Goal: Information Seeking & Learning: Learn about a topic

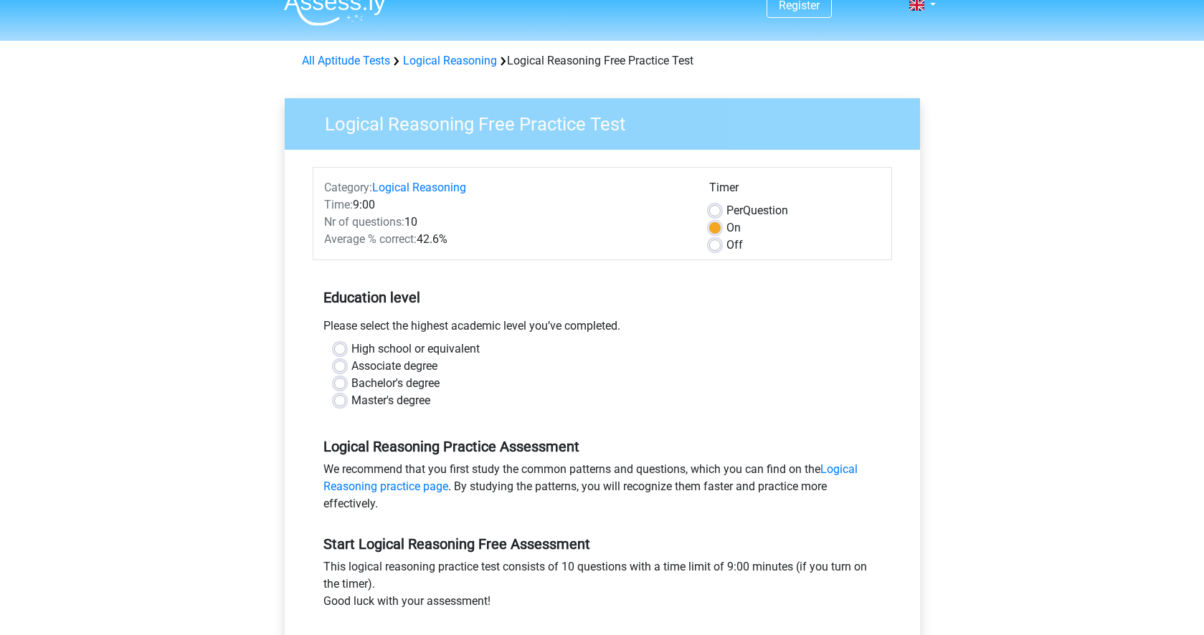
scroll to position [33, 0]
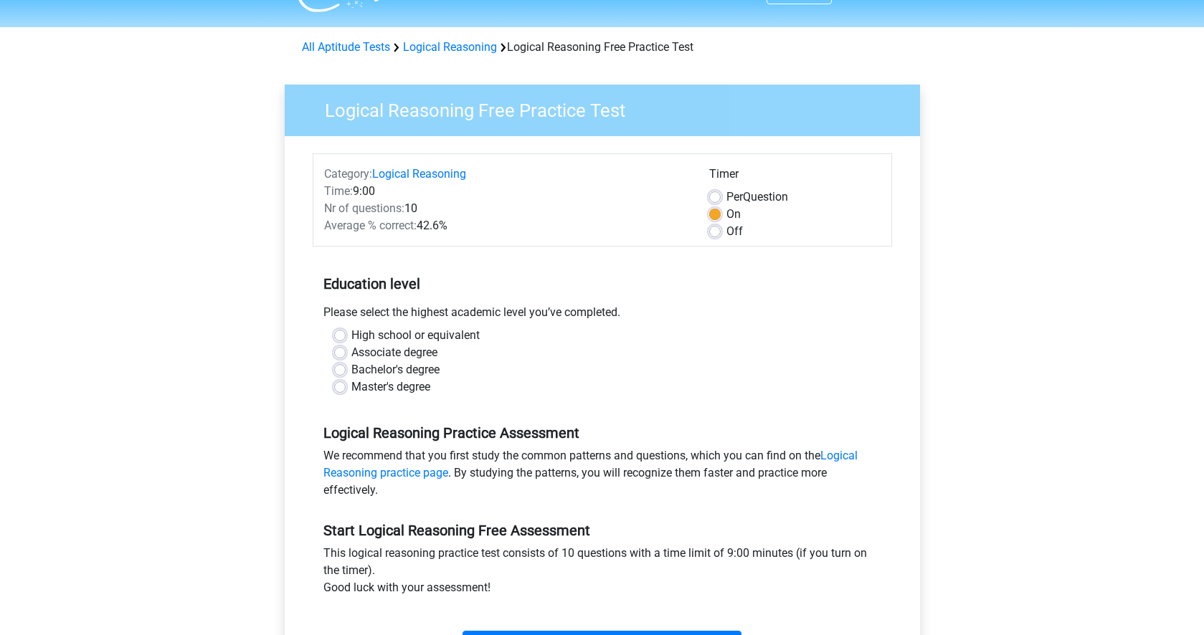
click at [380, 391] on label "Master's degree" at bounding box center [390, 387] width 79 height 17
click at [346, 391] on input "Master's degree" at bounding box center [339, 386] width 11 height 14
radio input "true"
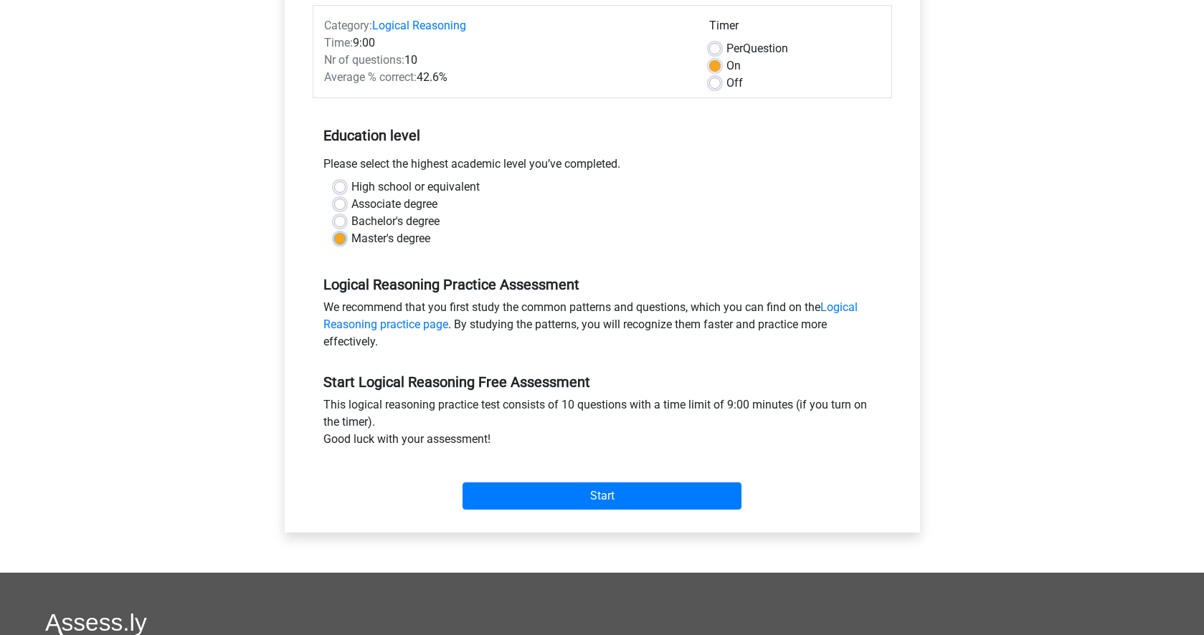
scroll to position [264, 0]
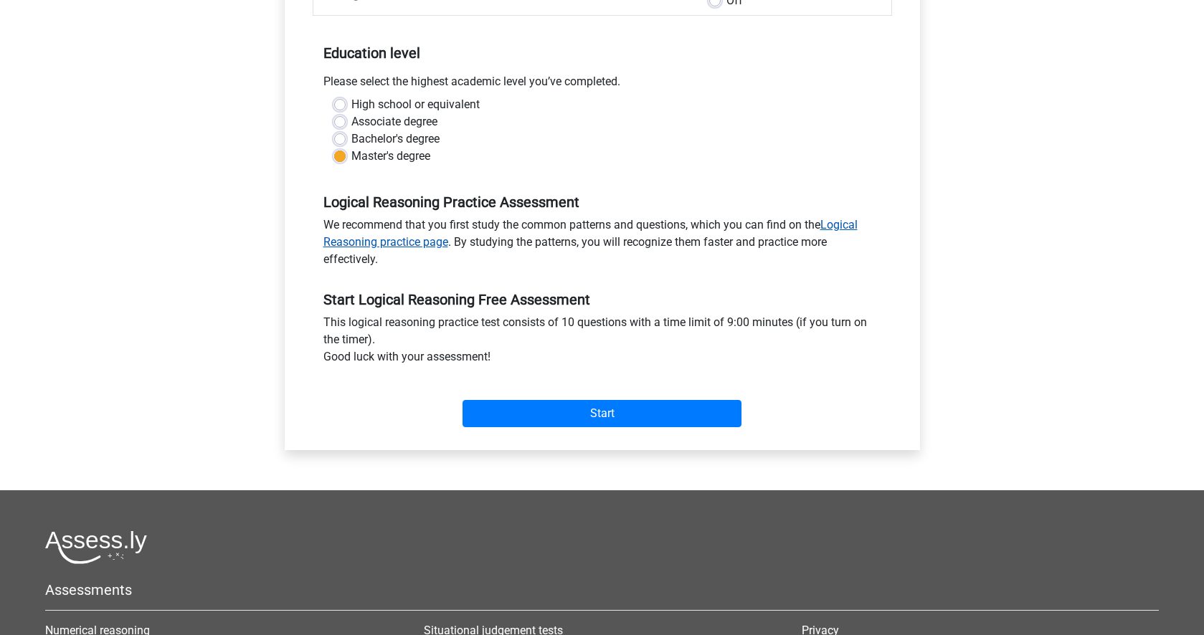
click at [423, 240] on link "Logical Reasoning practice page" at bounding box center [590, 233] width 534 height 31
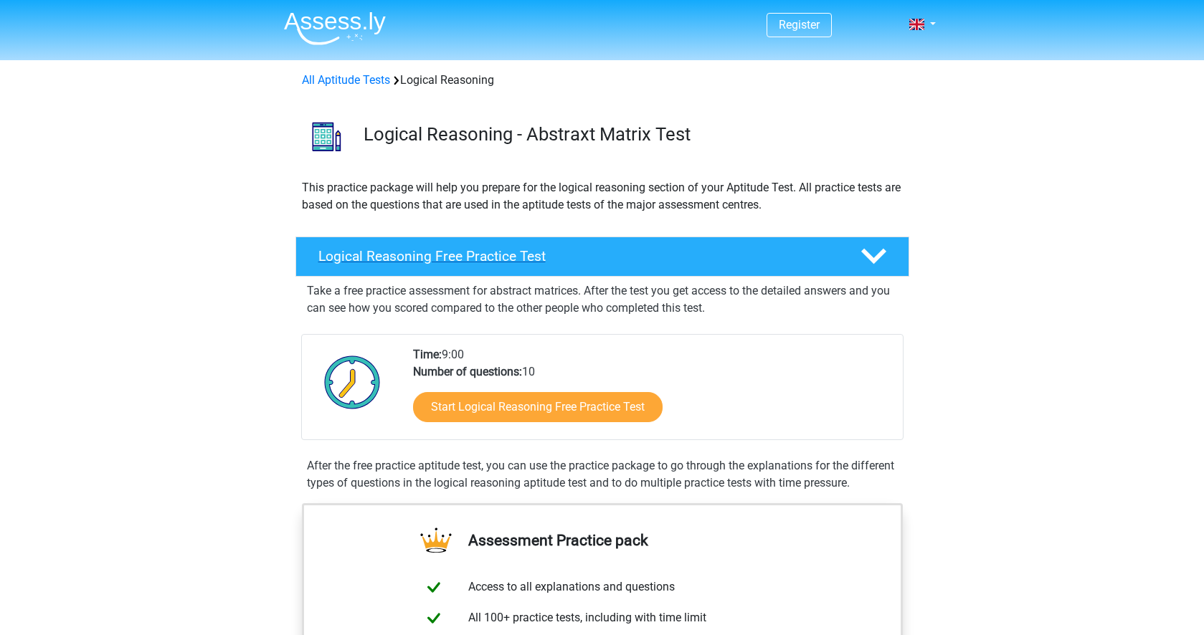
click at [512, 252] on h4 "Logical Reasoning Free Practice Test" at bounding box center [577, 256] width 519 height 16
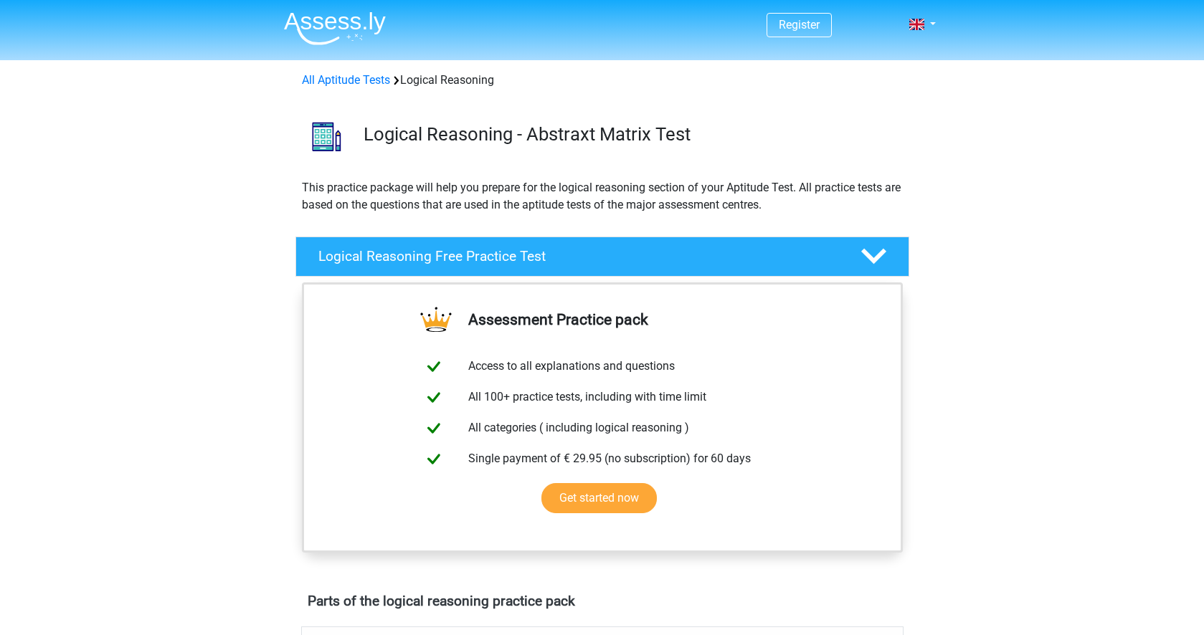
click at [875, 249] on icon at bounding box center [873, 256] width 25 height 25
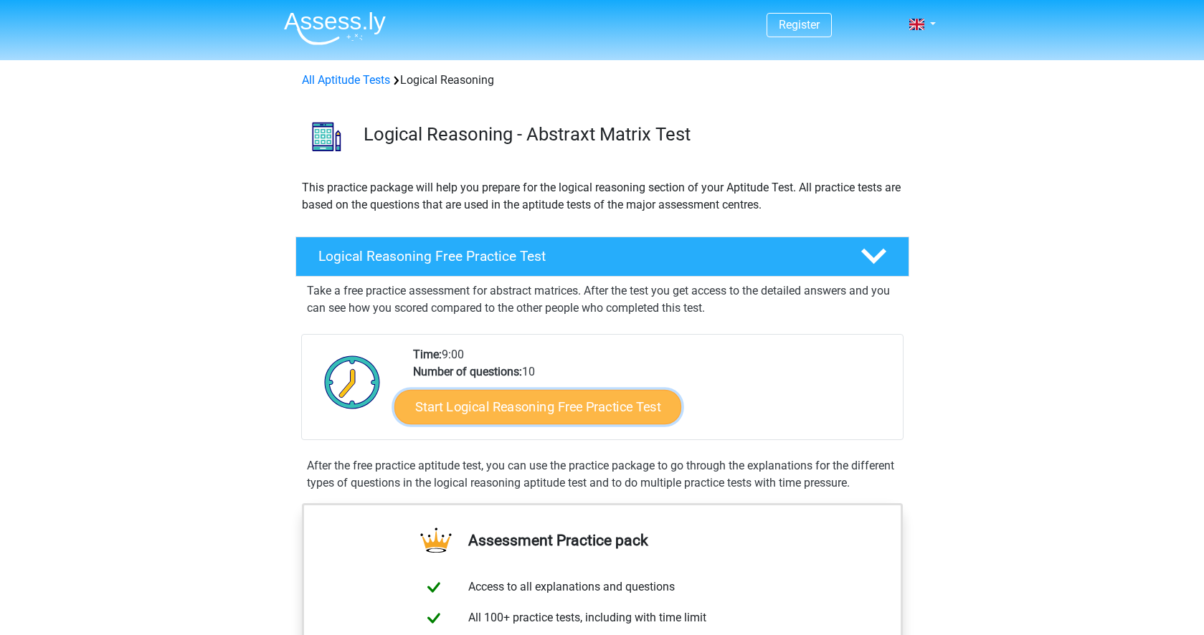
click at [576, 401] on link "Start Logical Reasoning Free Practice Test" at bounding box center [537, 406] width 287 height 34
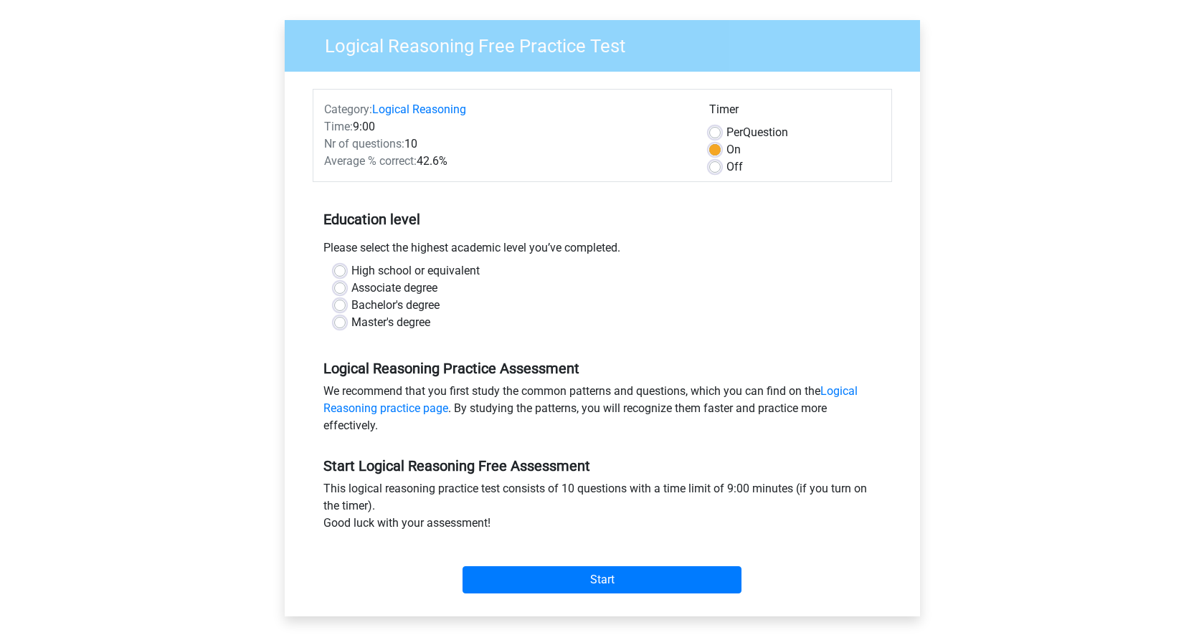
scroll to position [100, 0]
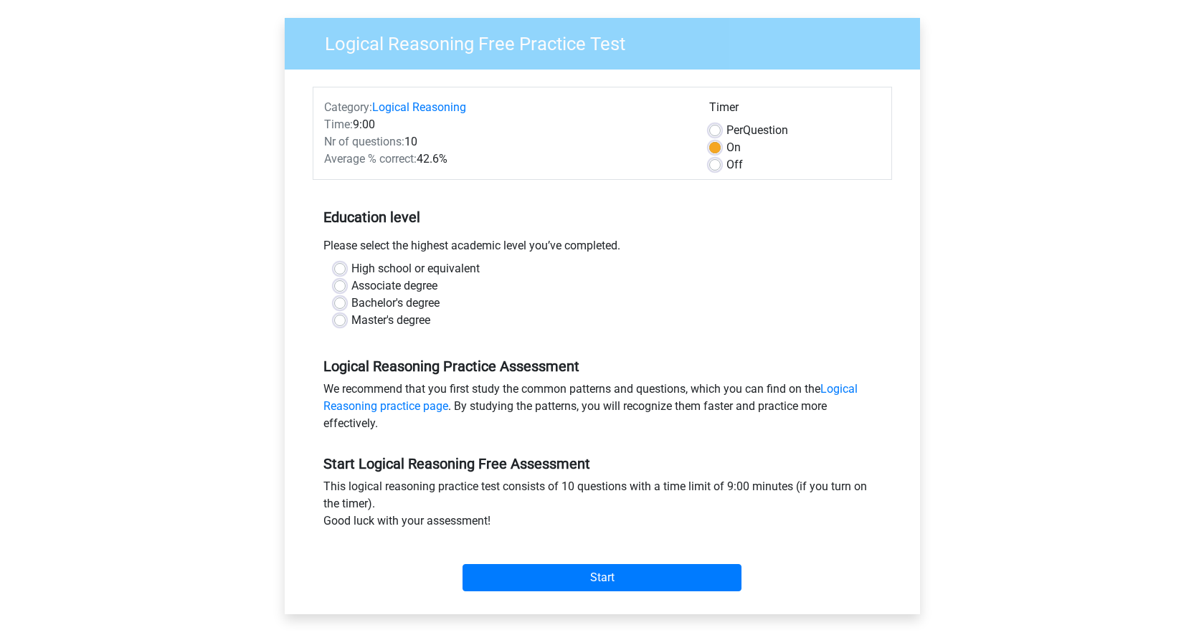
click at [404, 320] on label "Master's degree" at bounding box center [390, 320] width 79 height 17
click at [346, 320] on input "Master's degree" at bounding box center [339, 319] width 11 height 14
radio input "true"
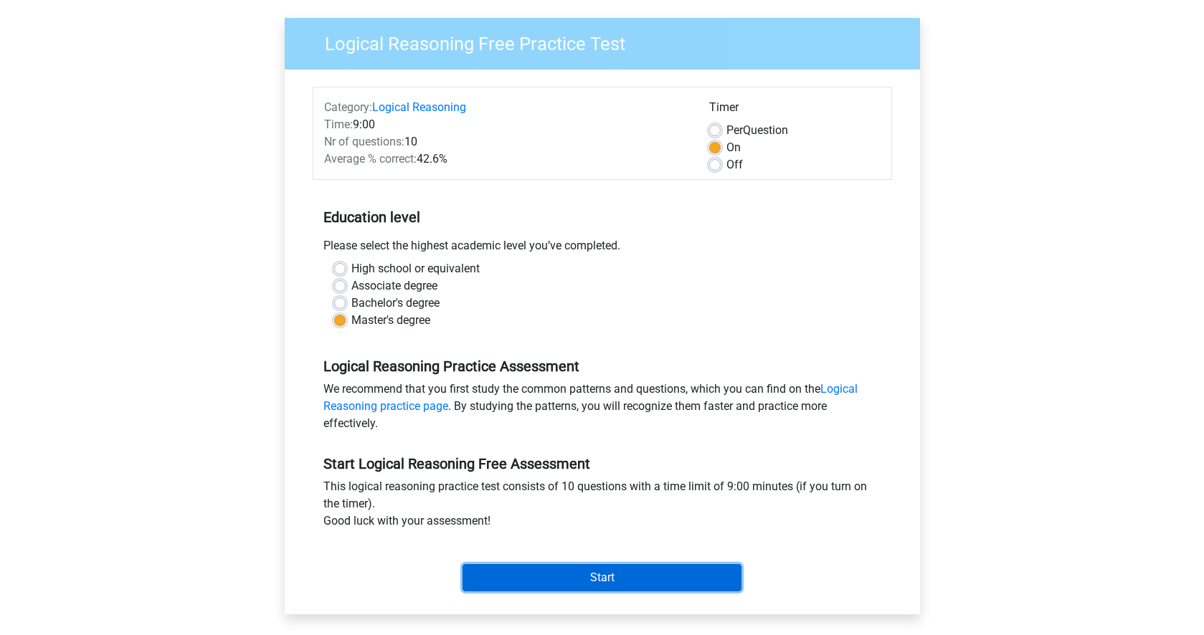
click at [591, 576] on input "Start" at bounding box center [601, 577] width 279 height 27
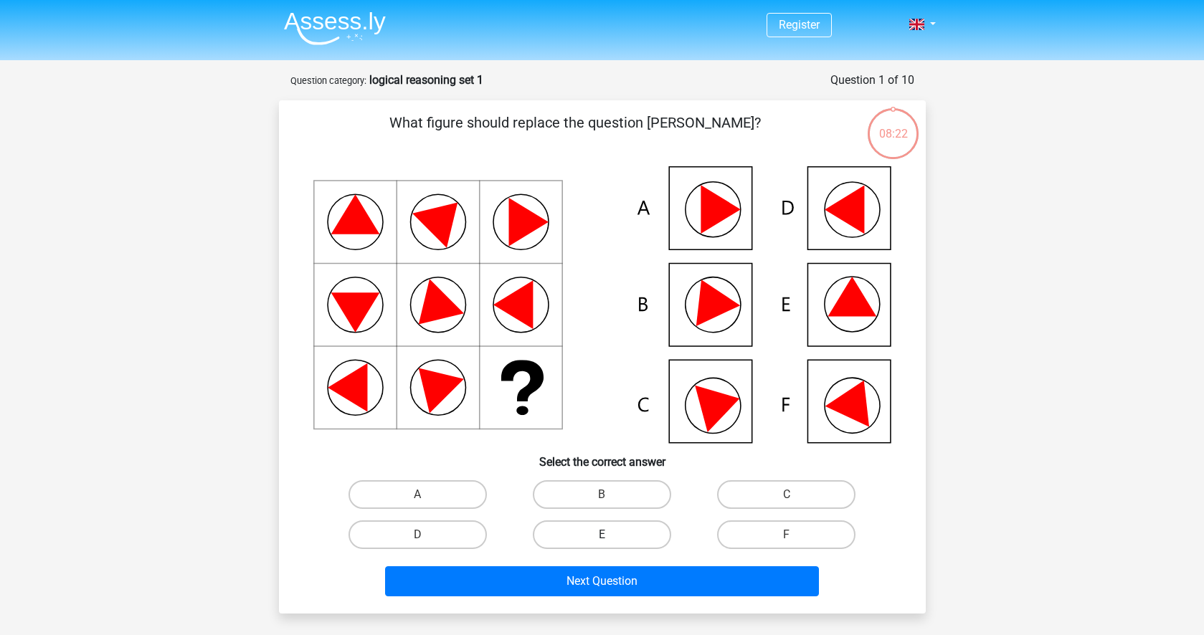
click at [599, 536] on label "E" at bounding box center [602, 534] width 138 height 29
click at [601, 536] on input "E" at bounding box center [605, 539] width 9 height 9
radio input "true"
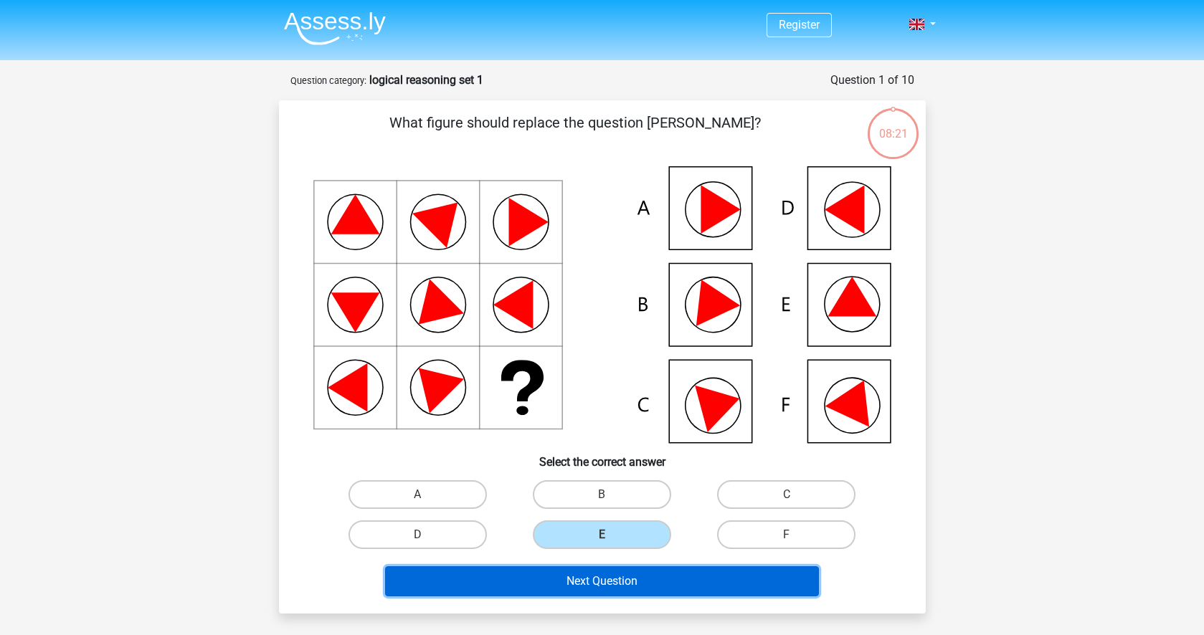
click at [593, 582] on button "Next Question" at bounding box center [602, 581] width 434 height 30
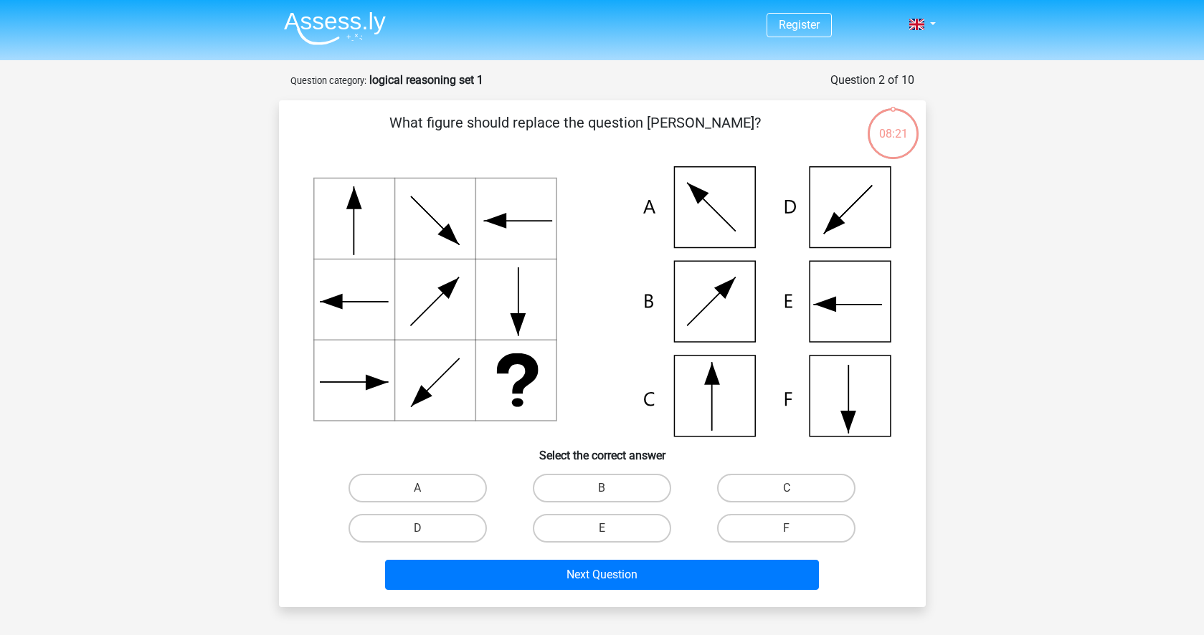
scroll to position [72, 0]
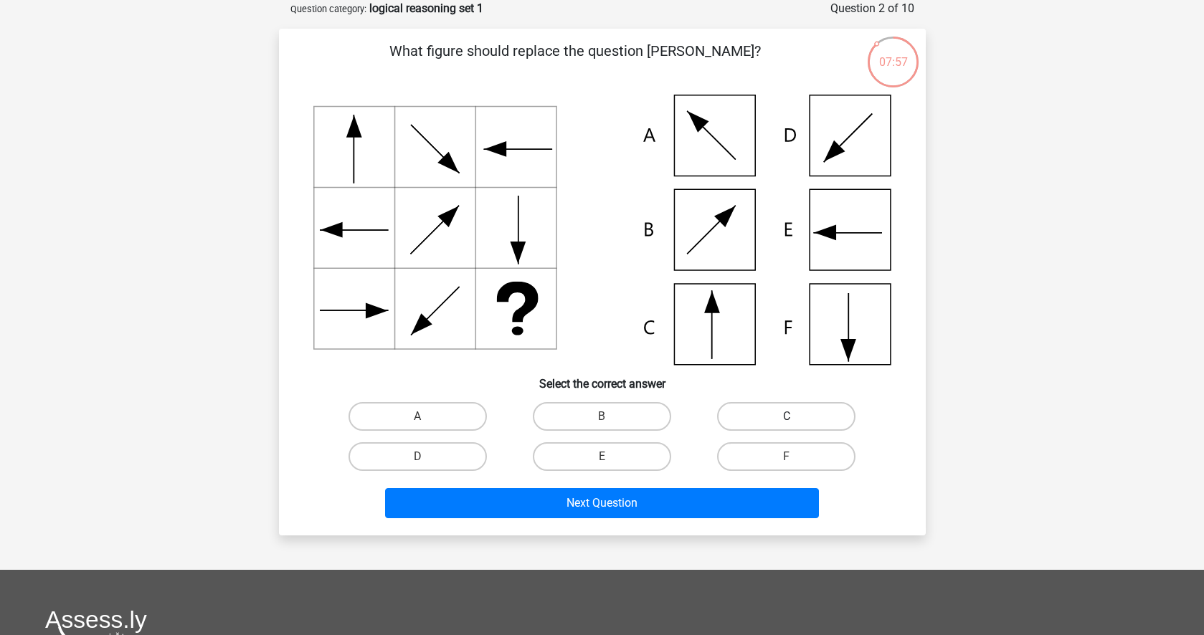
click at [777, 412] on label "C" at bounding box center [786, 416] width 138 height 29
click at [786, 417] on input "C" at bounding box center [790, 421] width 9 height 9
radio input "true"
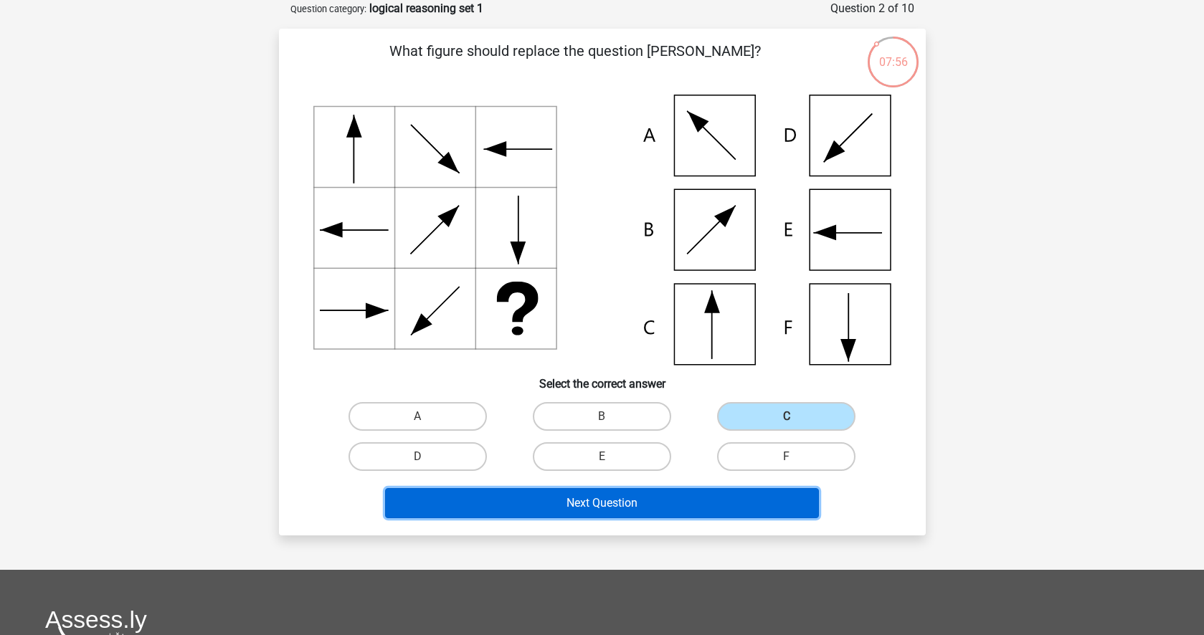
click at [570, 510] on button "Next Question" at bounding box center [602, 503] width 434 height 30
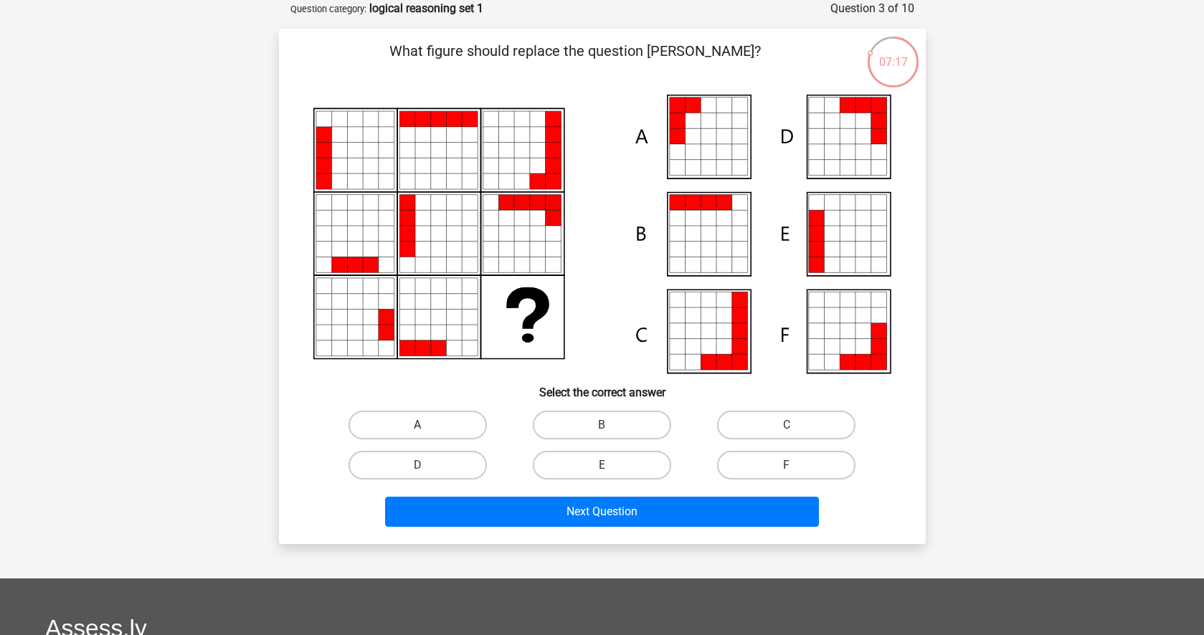
click at [419, 414] on label "A" at bounding box center [417, 425] width 138 height 29
click at [419, 425] on input "A" at bounding box center [421, 429] width 9 height 9
radio input "true"
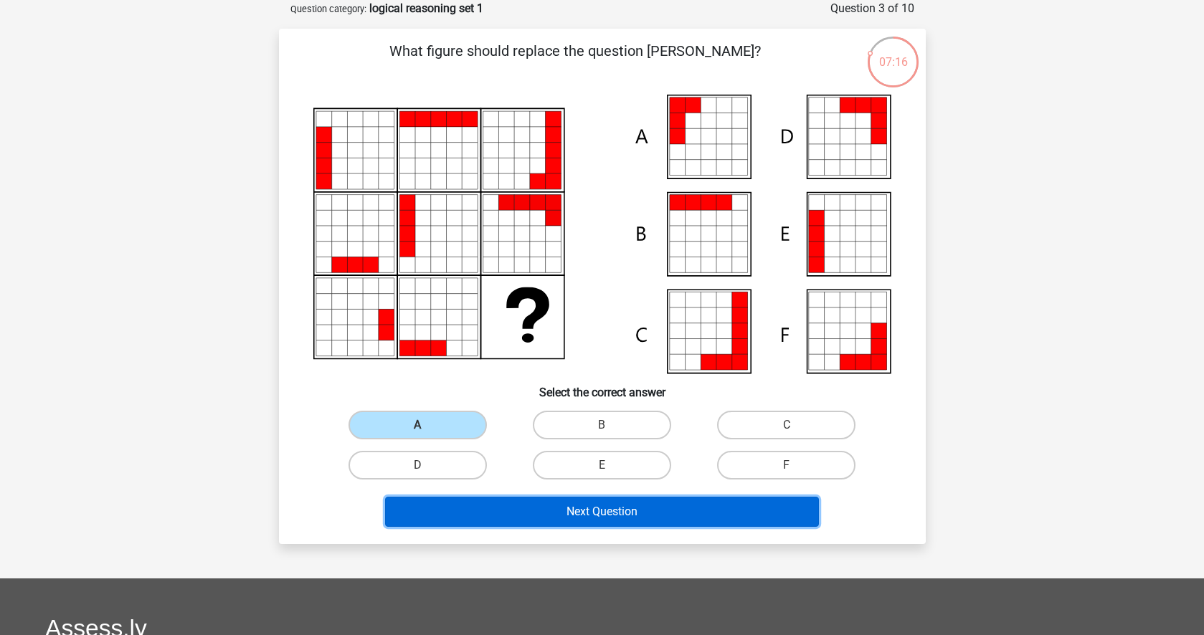
click at [544, 515] on button "Next Question" at bounding box center [602, 512] width 434 height 30
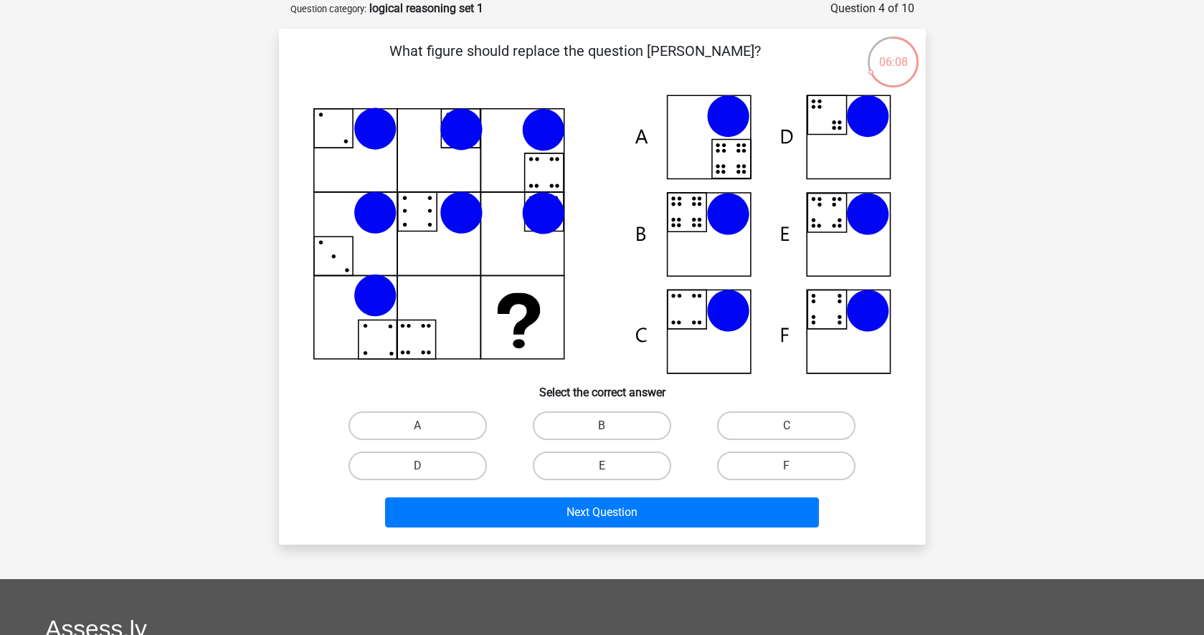
click at [606, 472] on input "E" at bounding box center [605, 470] width 9 height 9
radio input "true"
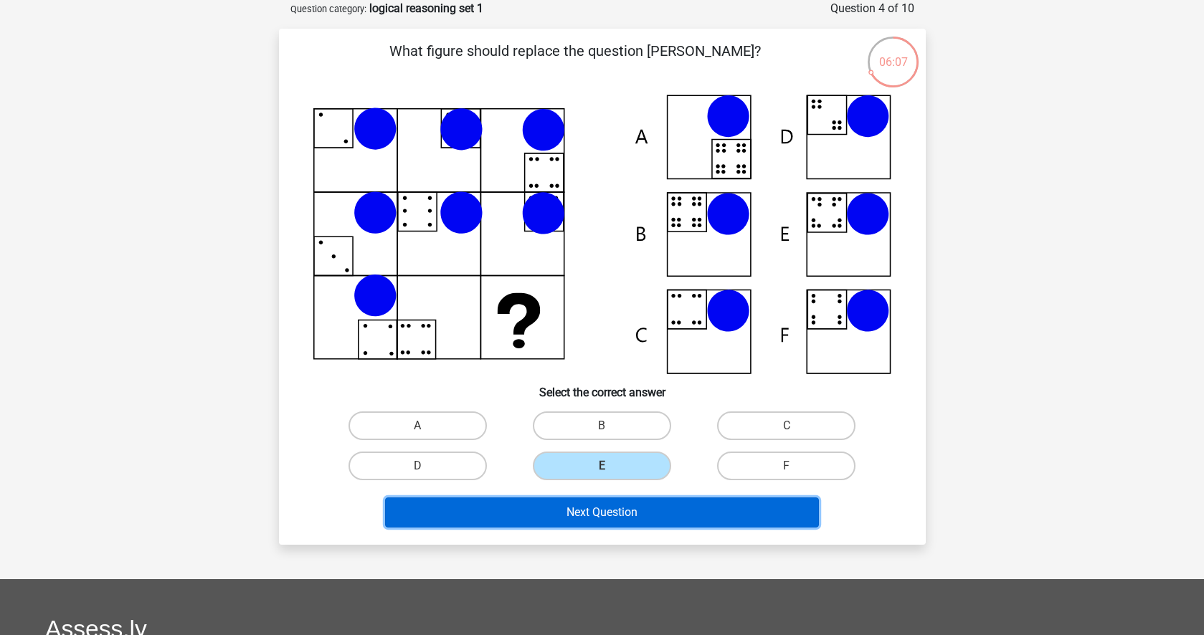
click at [581, 518] on button "Next Question" at bounding box center [602, 513] width 434 height 30
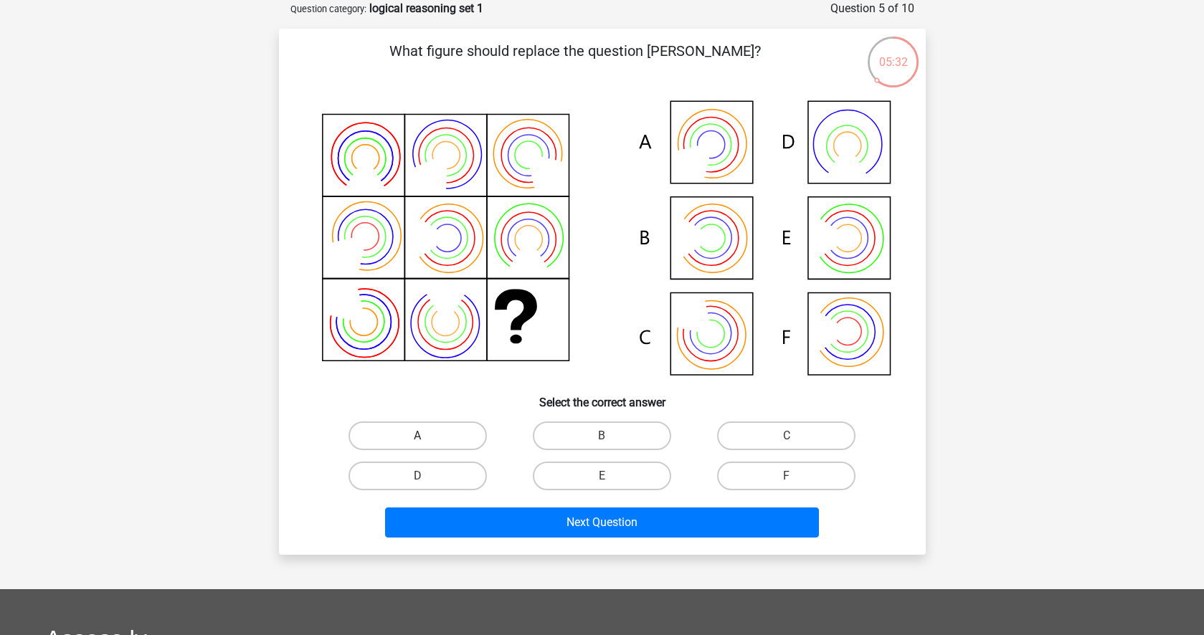
click at [434, 434] on label "A" at bounding box center [417, 436] width 138 height 29
click at [427, 436] on input "A" at bounding box center [421, 440] width 9 height 9
radio input "true"
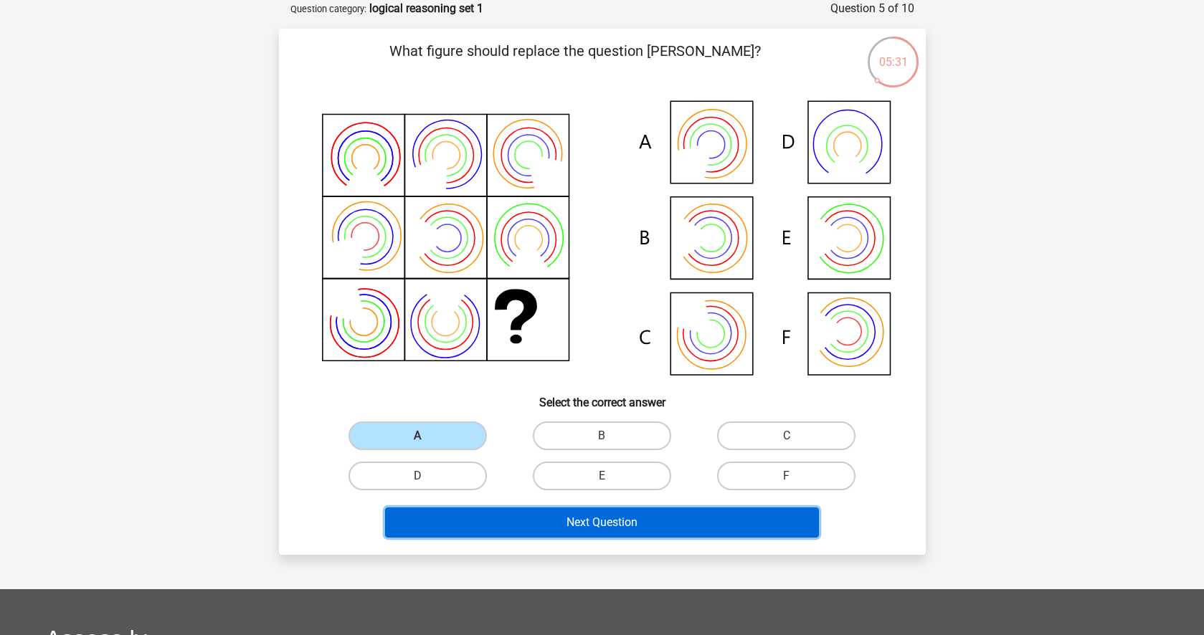
click at [470, 533] on button "Next Question" at bounding box center [602, 523] width 434 height 30
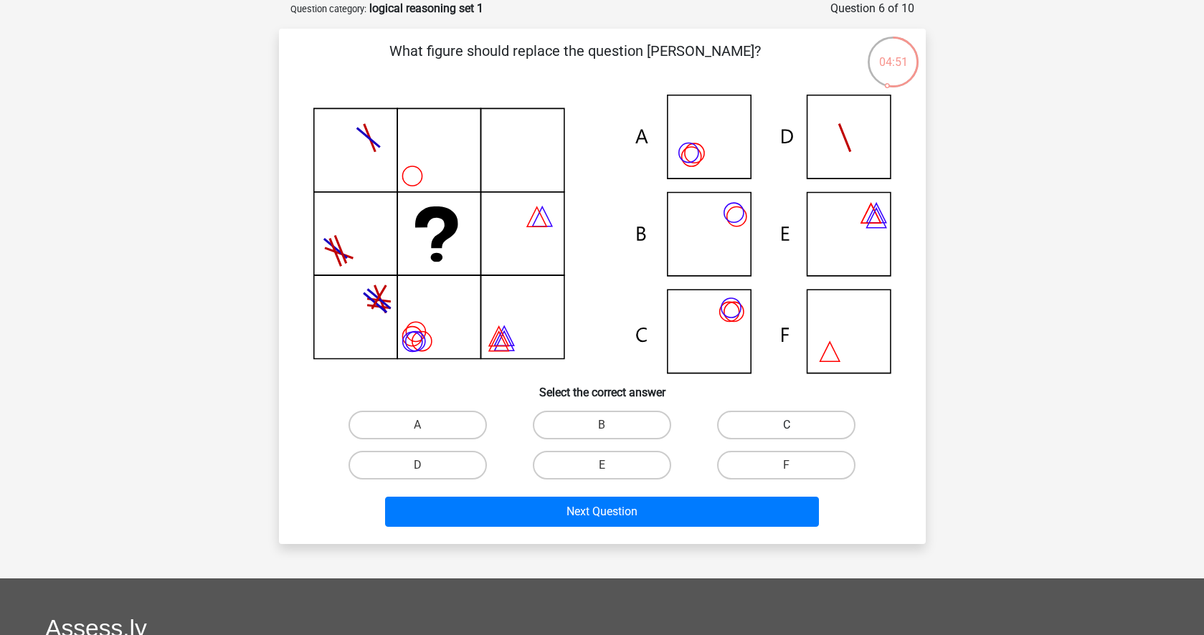
click at [777, 426] on label "C" at bounding box center [786, 425] width 138 height 29
click at [786, 426] on input "C" at bounding box center [790, 429] width 9 height 9
radio input "true"
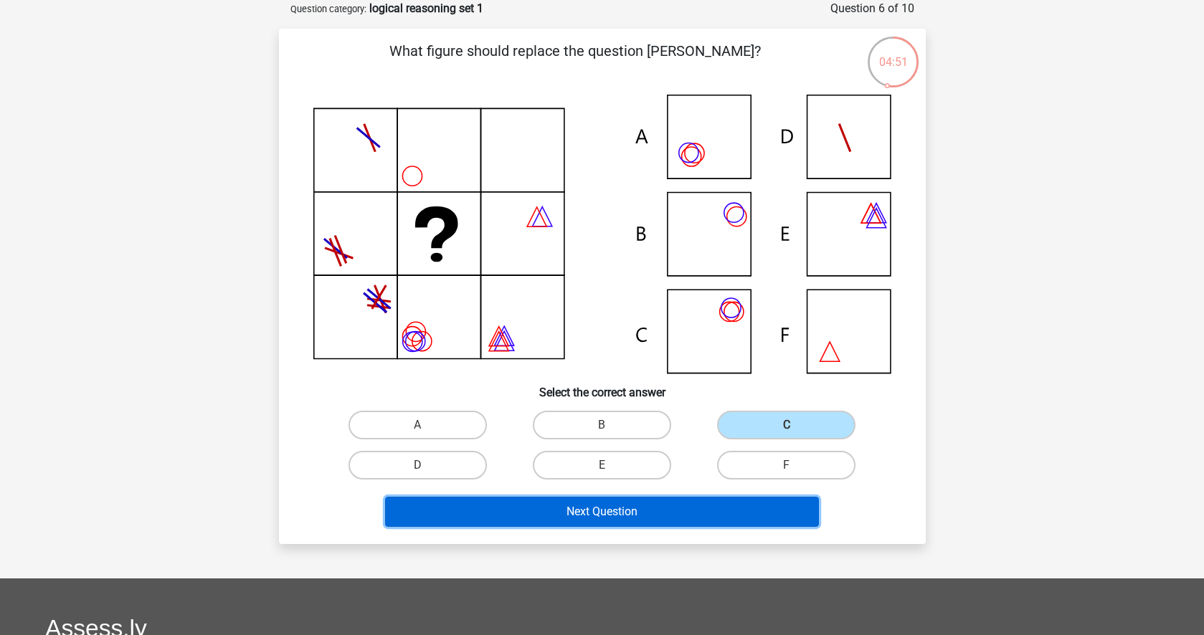
click at [639, 508] on button "Next Question" at bounding box center [602, 512] width 434 height 30
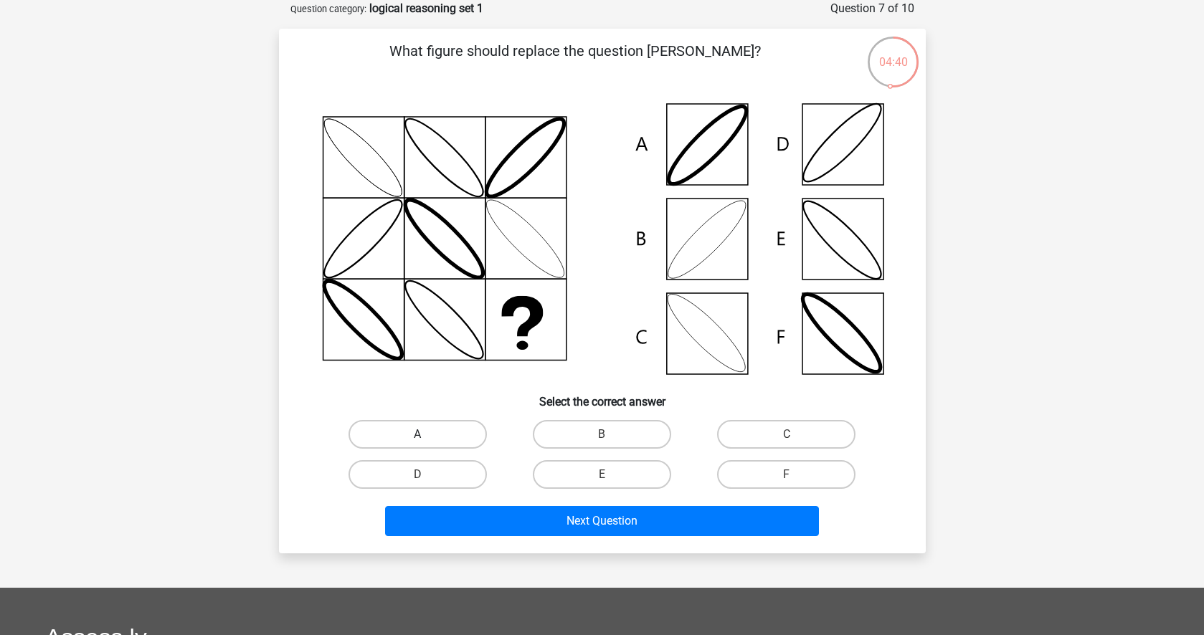
click at [452, 431] on label "A" at bounding box center [417, 434] width 138 height 29
click at [427, 434] on input "A" at bounding box center [421, 438] width 9 height 9
radio input "true"
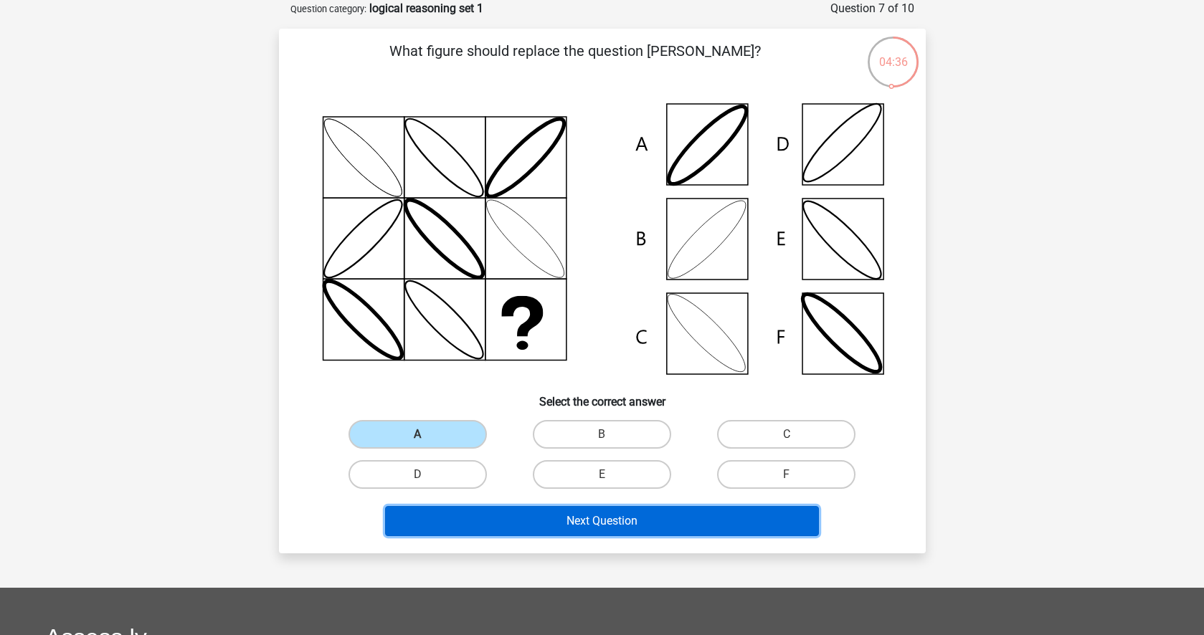
click at [530, 526] on button "Next Question" at bounding box center [602, 521] width 434 height 30
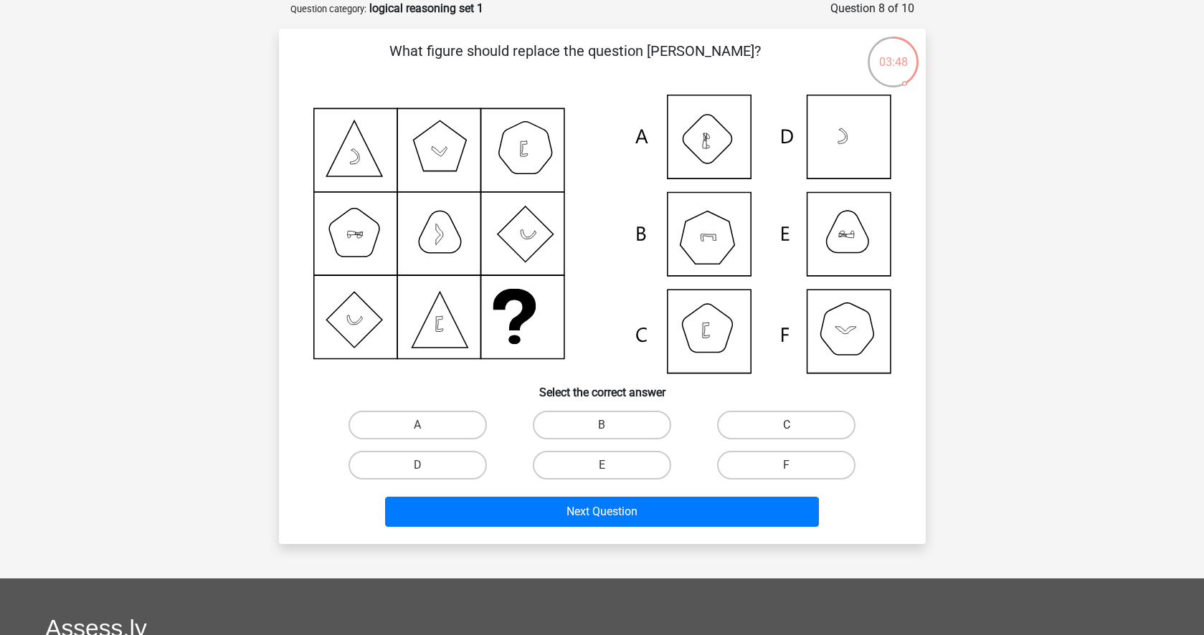
click at [762, 424] on label "C" at bounding box center [786, 425] width 138 height 29
click at [786, 425] on input "C" at bounding box center [790, 429] width 9 height 9
radio input "true"
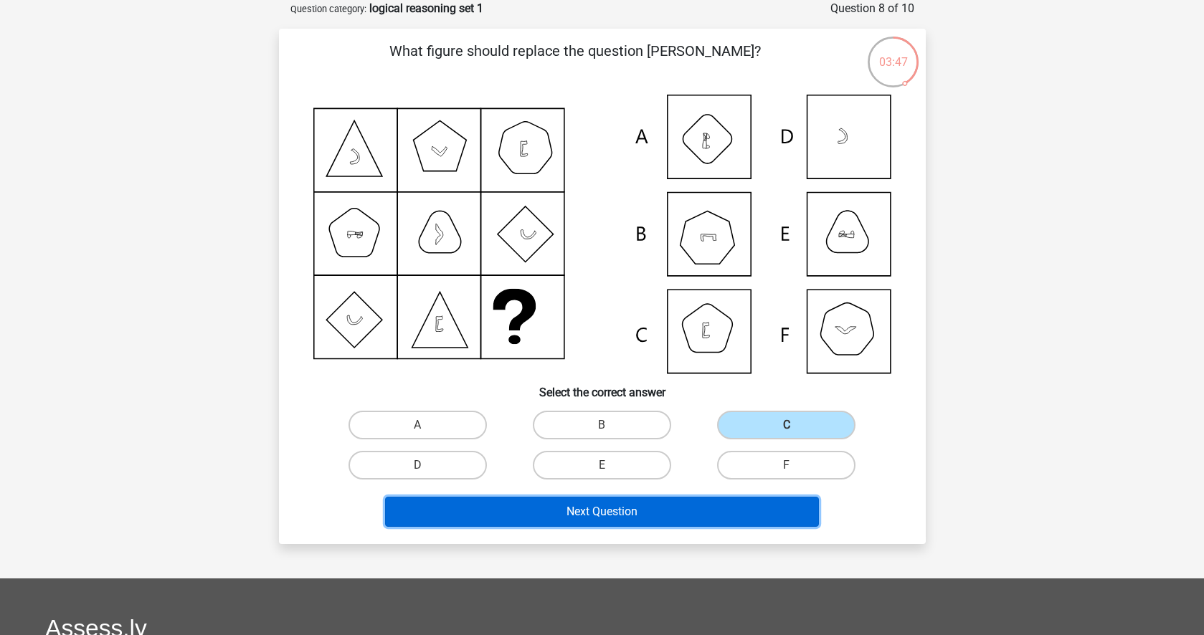
click at [669, 510] on button "Next Question" at bounding box center [602, 512] width 434 height 30
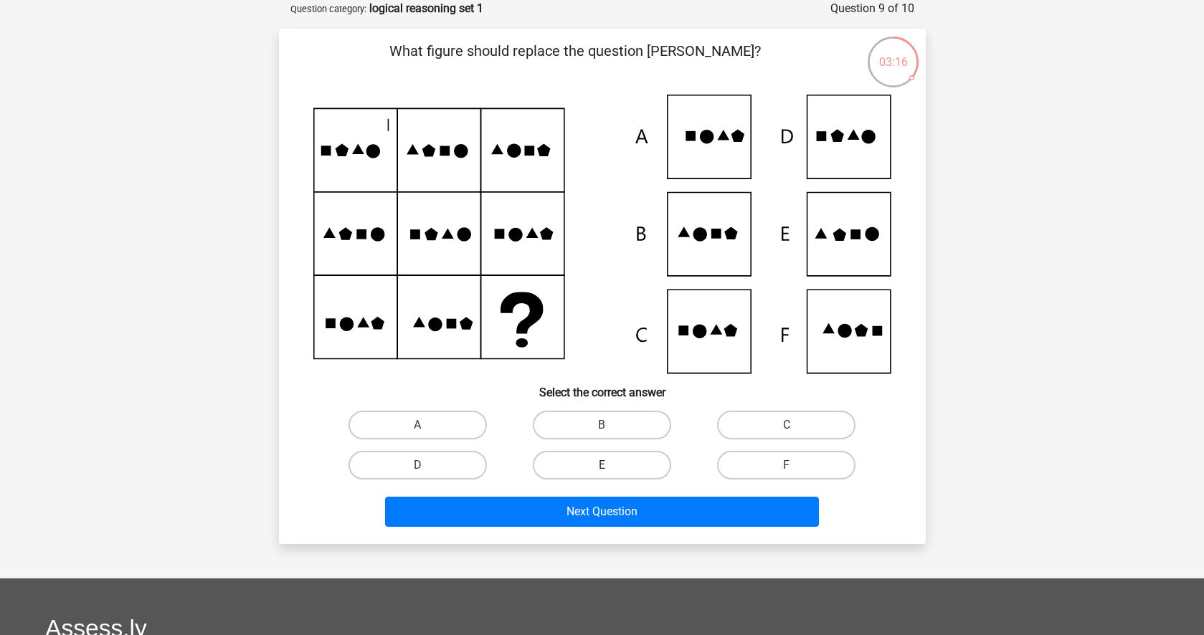
drag, startPoint x: 582, startPoint y: 462, endPoint x: 570, endPoint y: 504, distance: 43.3
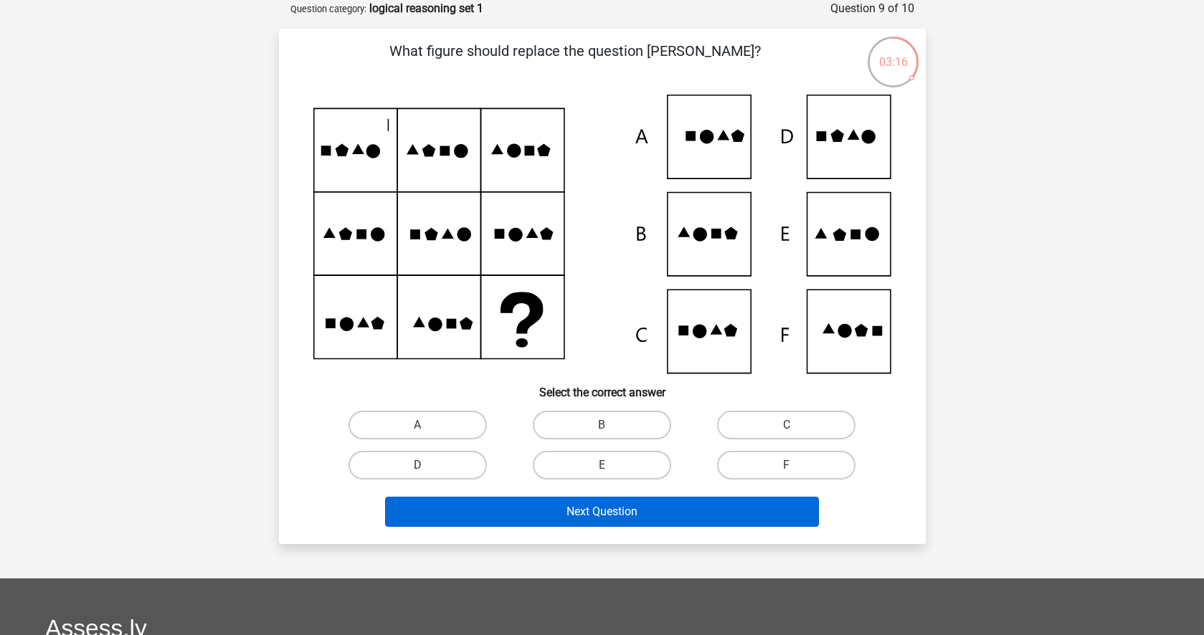
click at [582, 462] on label "E" at bounding box center [602, 465] width 138 height 29
click at [601, 465] on input "E" at bounding box center [605, 469] width 9 height 9
radio input "true"
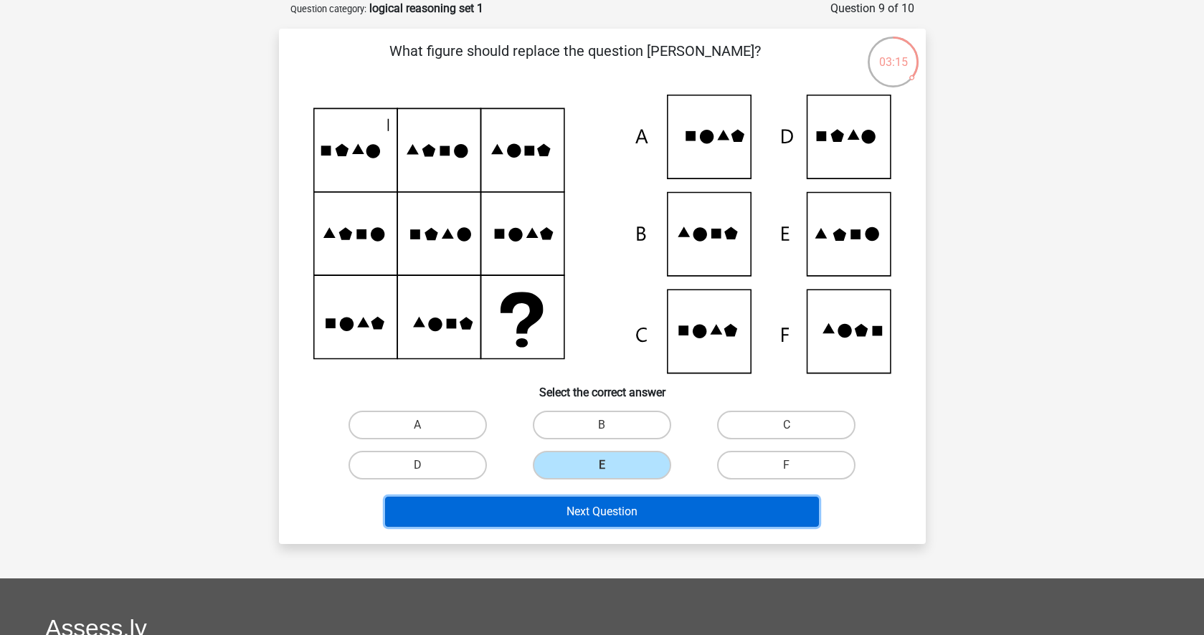
click at [566, 508] on button "Next Question" at bounding box center [602, 512] width 434 height 30
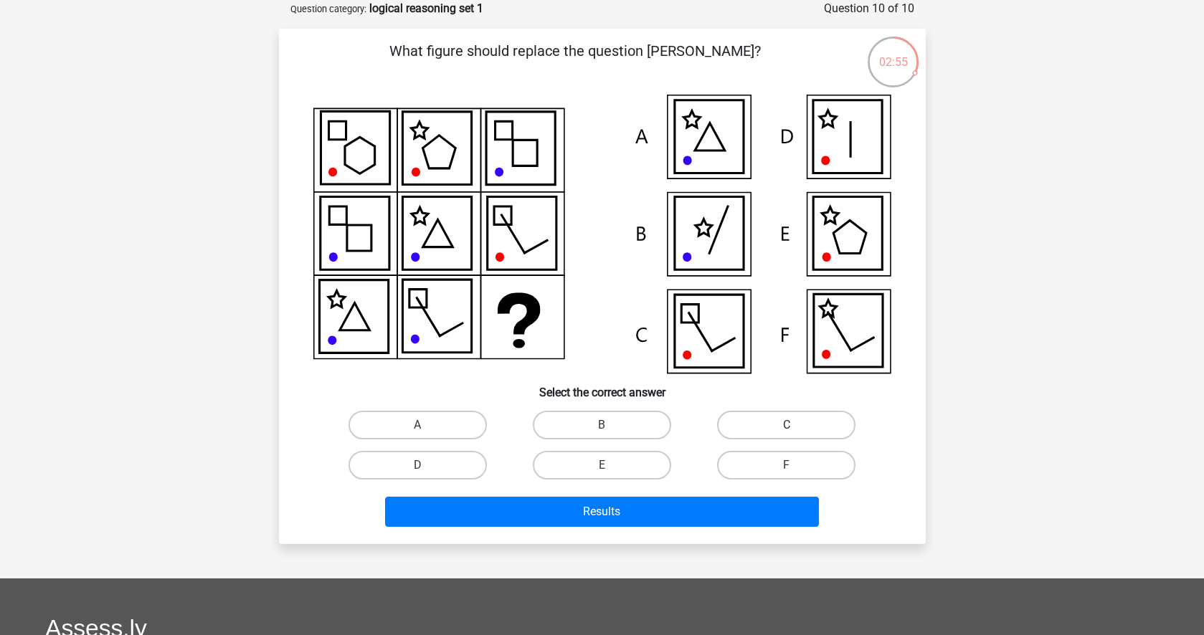
click at [757, 423] on label "C" at bounding box center [786, 425] width 138 height 29
click at [786, 425] on input "C" at bounding box center [790, 429] width 9 height 9
radio input "true"
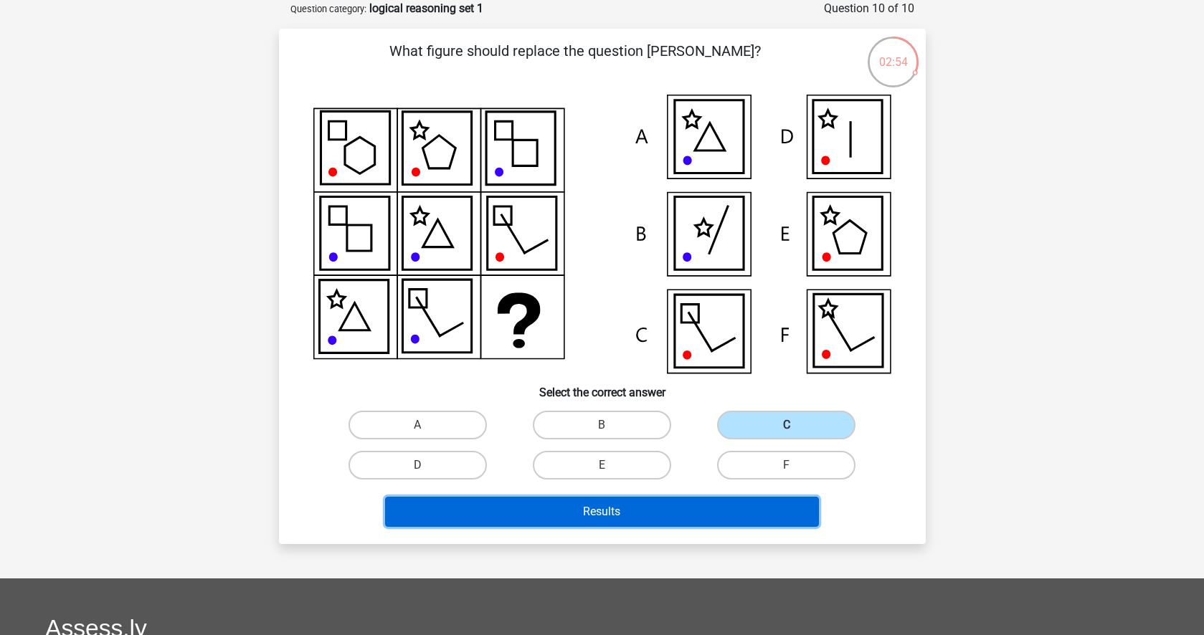
click at [605, 505] on button "Results" at bounding box center [602, 512] width 434 height 30
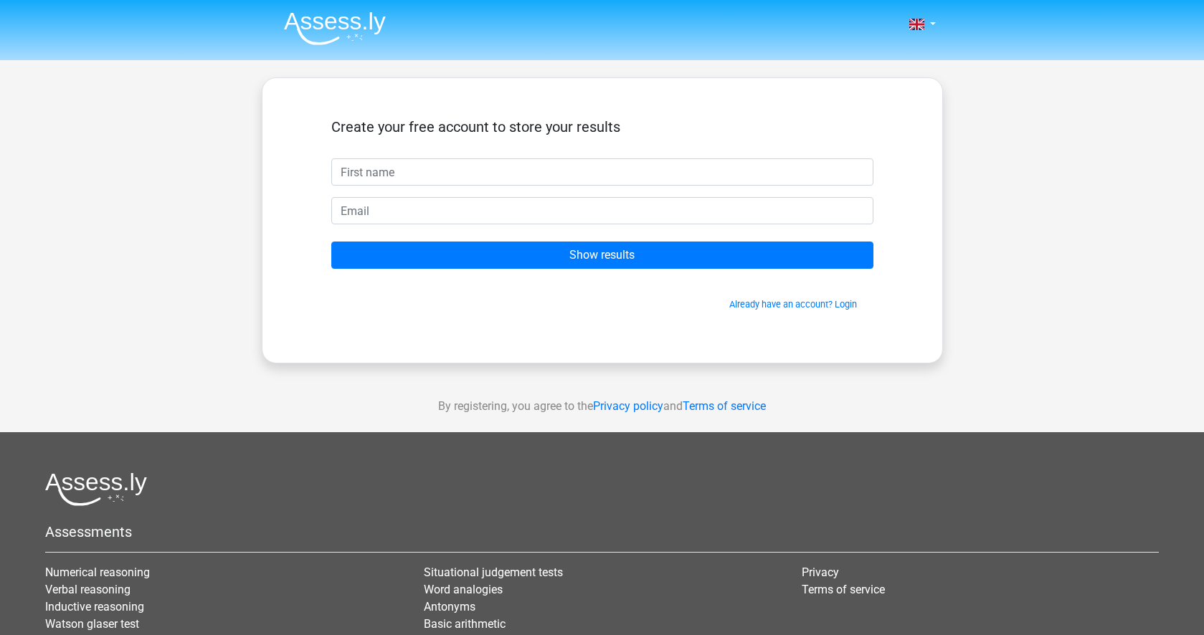
click at [427, 176] on input "text" at bounding box center [602, 171] width 542 height 27
type input "r"
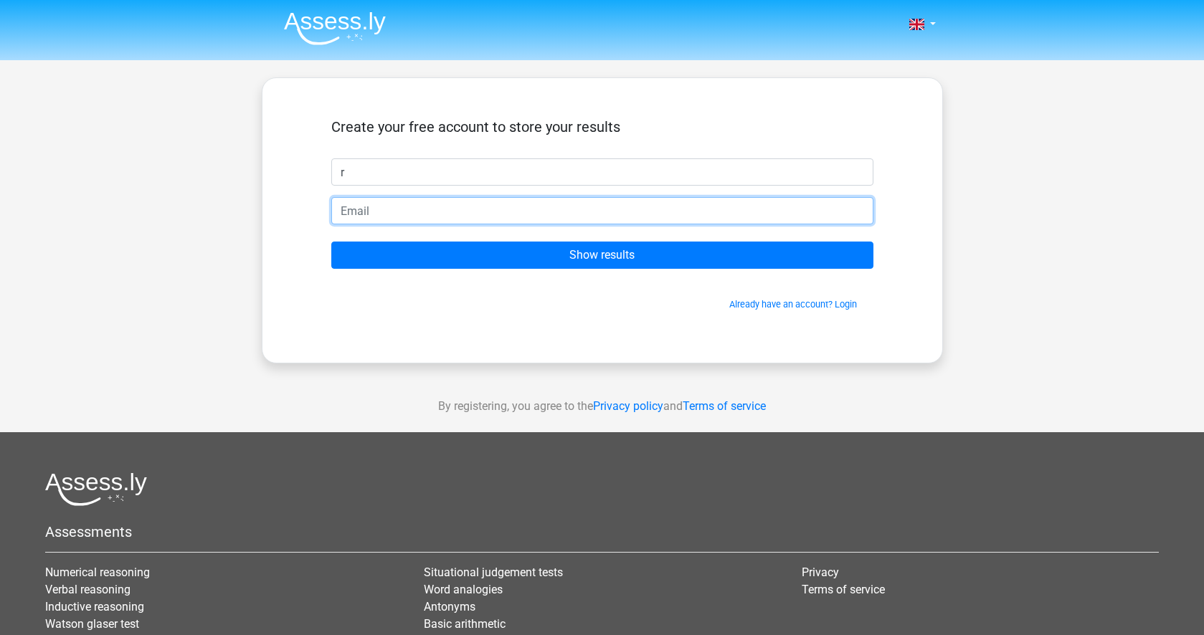
click at [369, 207] on input "email" at bounding box center [602, 210] width 542 height 27
type input "[EMAIL_ADDRESS][DOMAIN_NAME]"
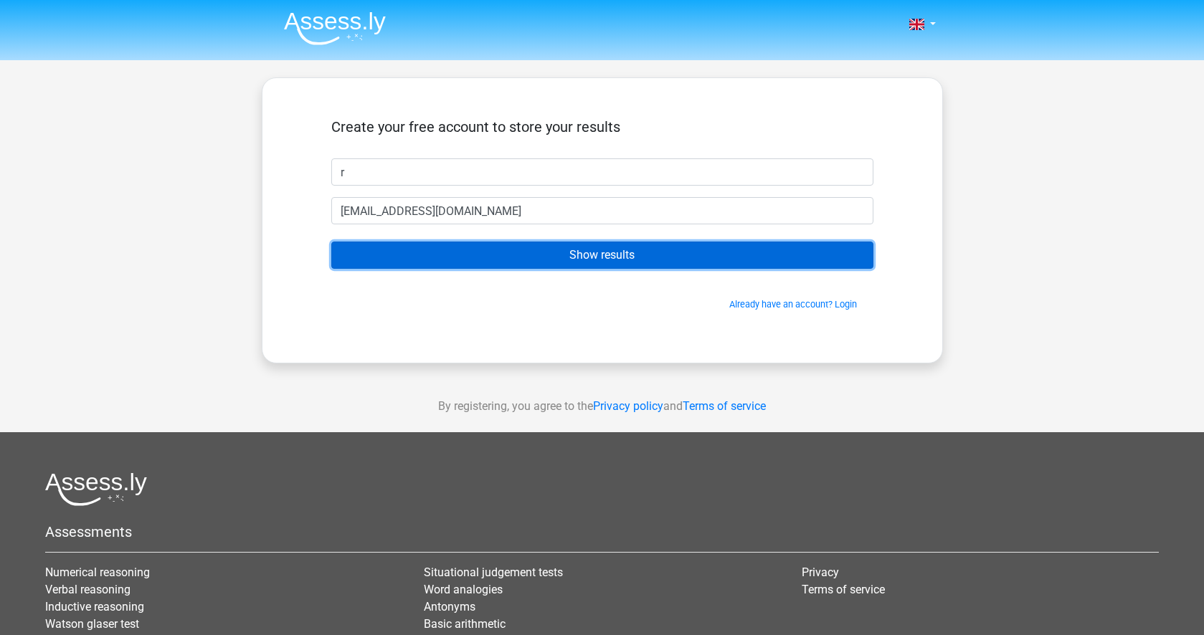
click at [425, 250] on input "Show results" at bounding box center [602, 255] width 542 height 27
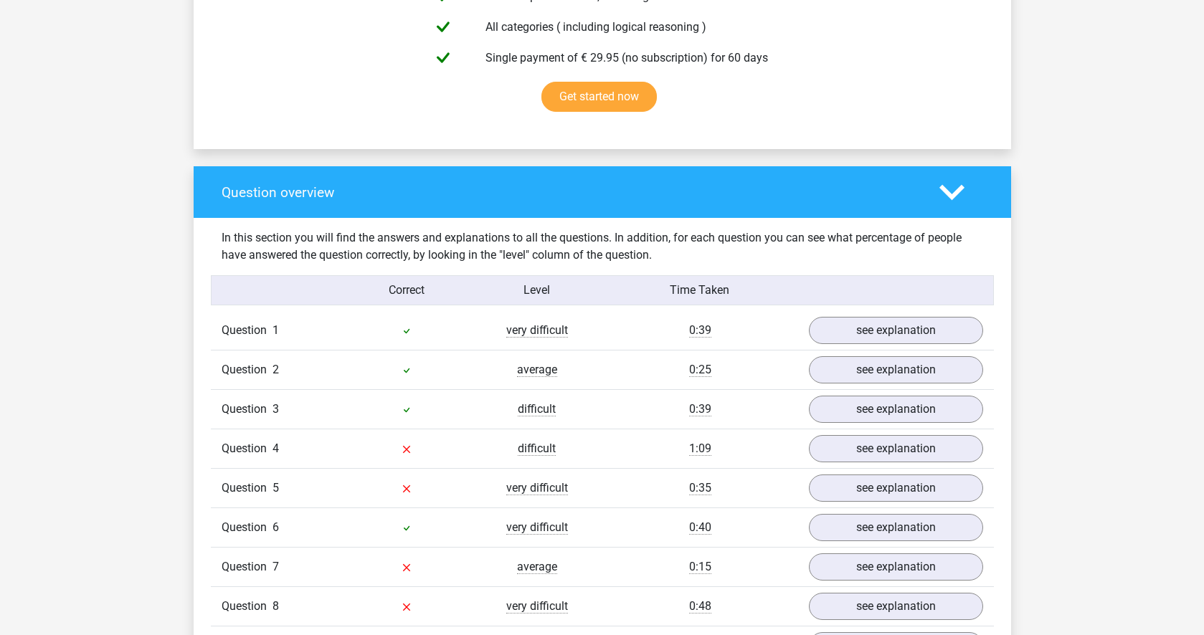
scroll to position [1066, 0]
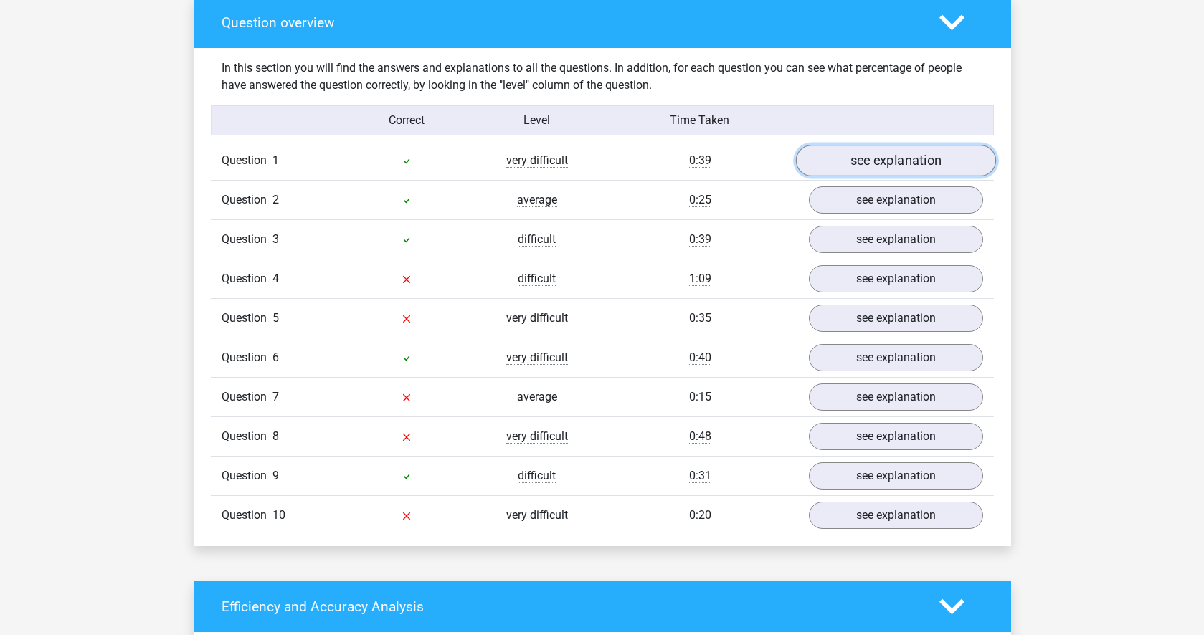
click at [927, 154] on link "see explanation" at bounding box center [895, 161] width 200 height 32
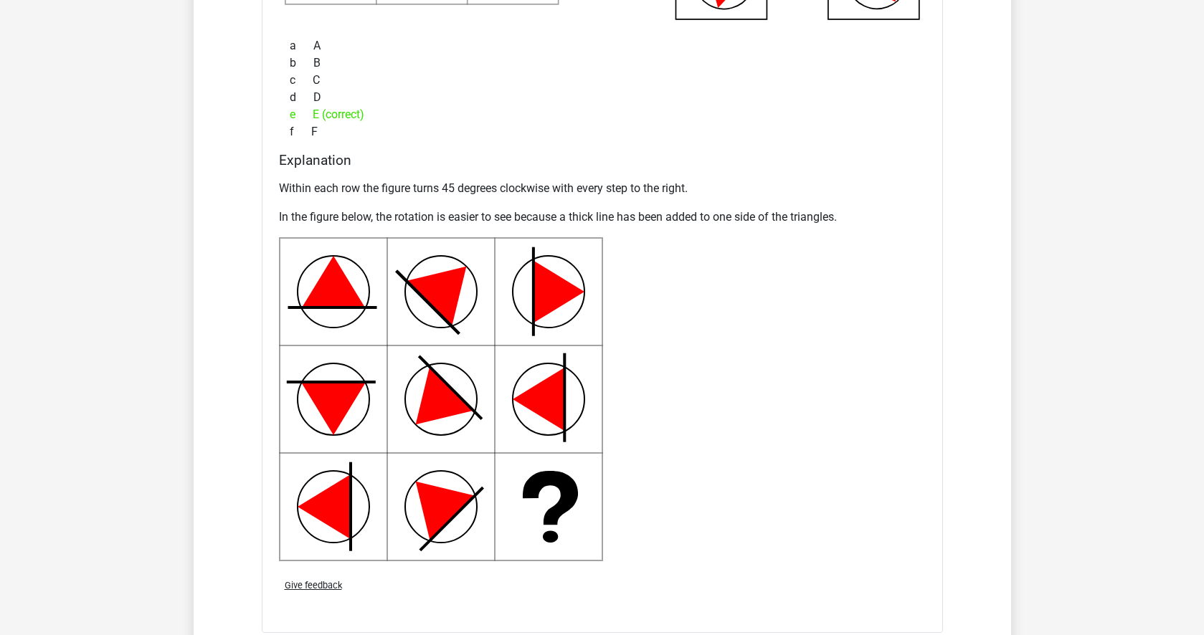
scroll to position [2041, 0]
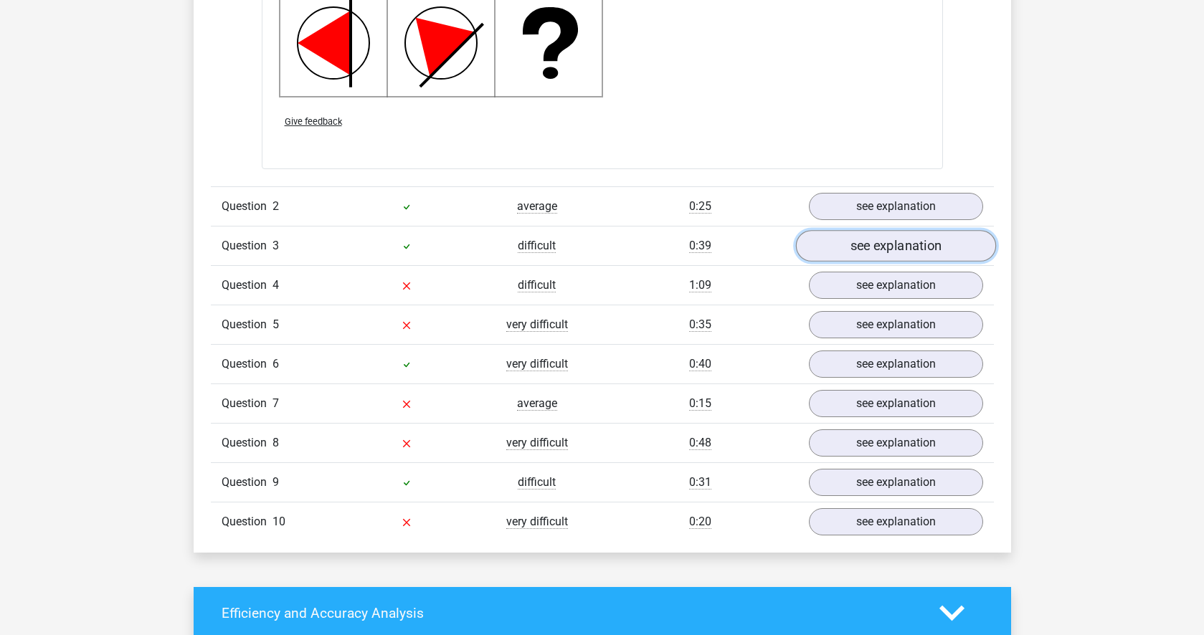
click at [898, 247] on link "see explanation" at bounding box center [895, 246] width 200 height 32
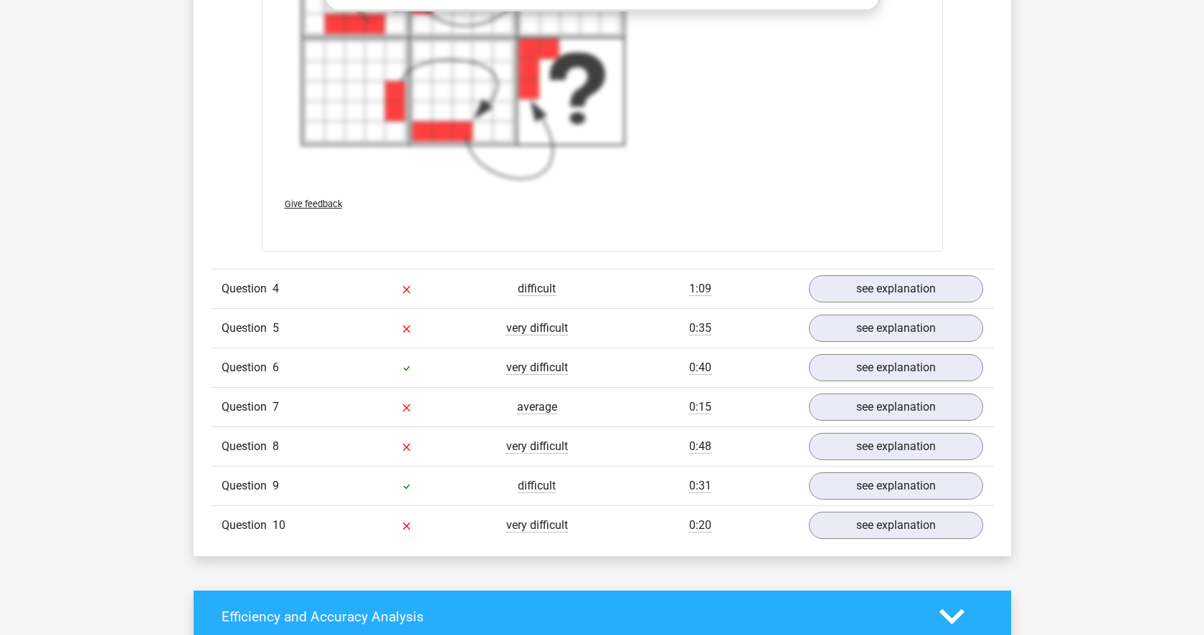
scroll to position [3317, 0]
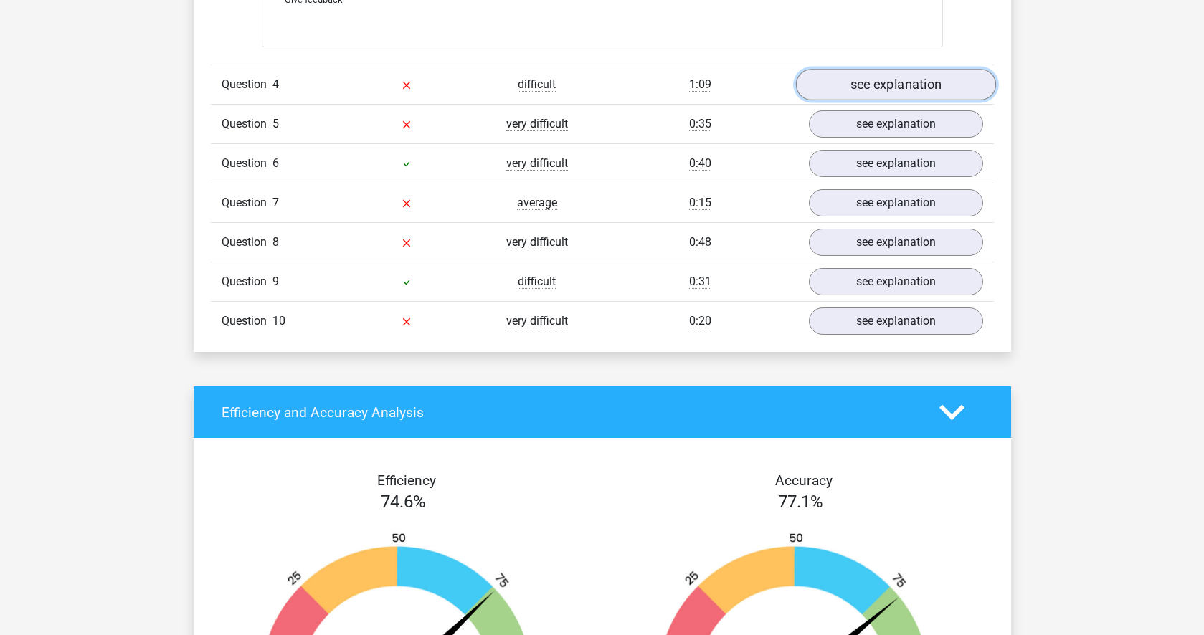
click at [895, 94] on link "see explanation" at bounding box center [895, 86] width 200 height 32
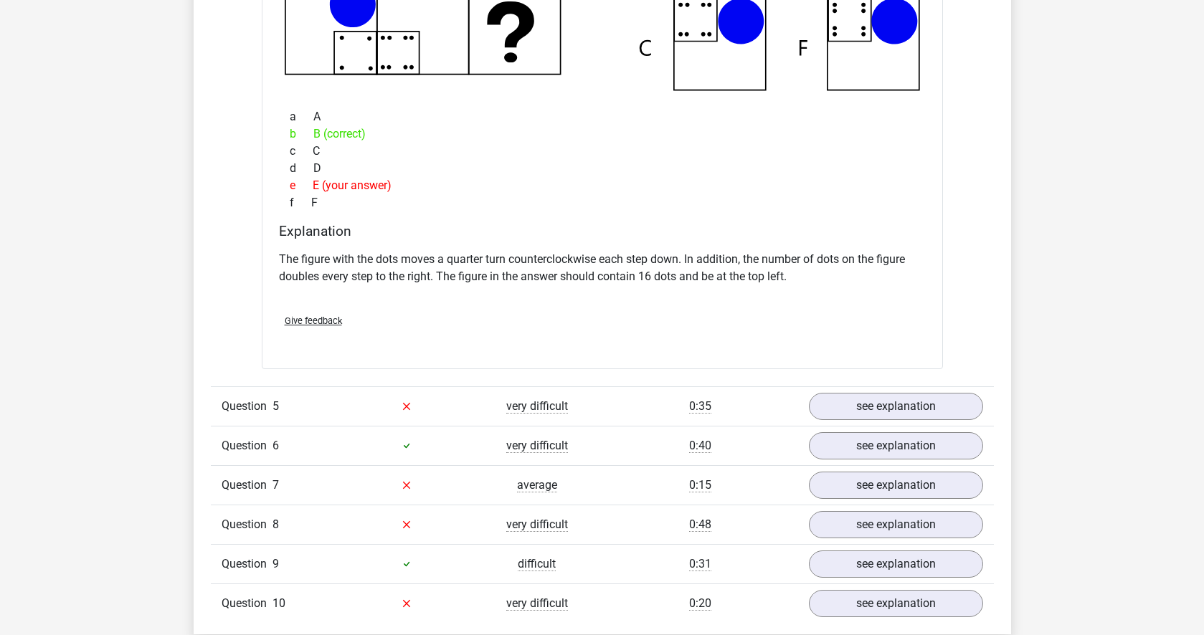
scroll to position [3734, 0]
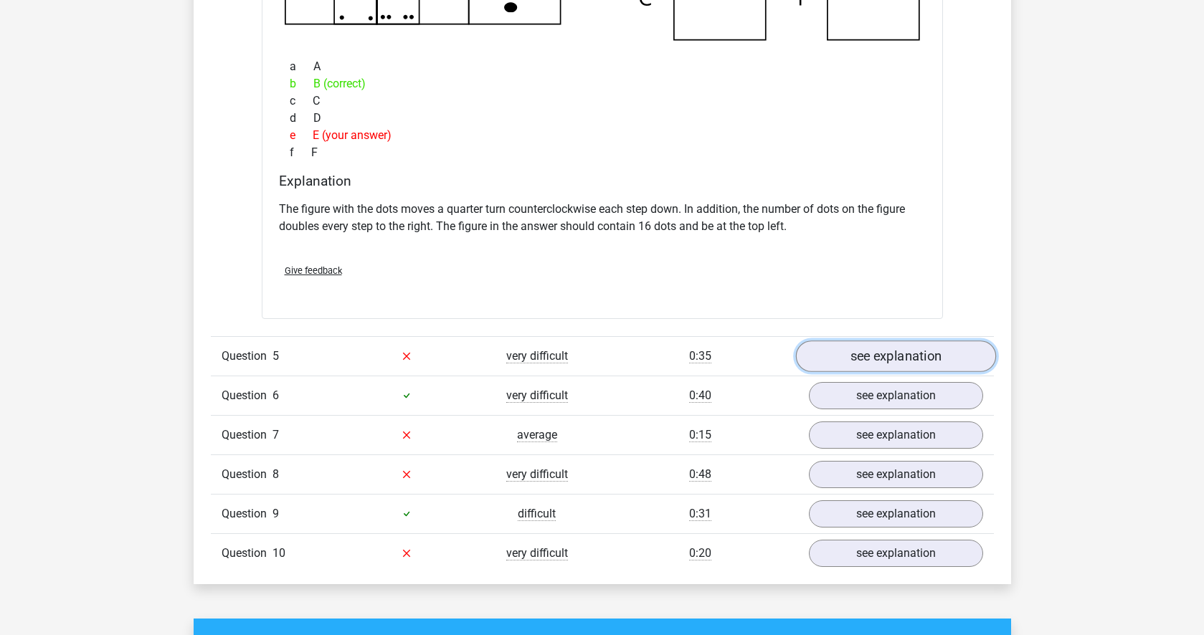
click at [878, 358] on link "see explanation" at bounding box center [895, 357] width 200 height 32
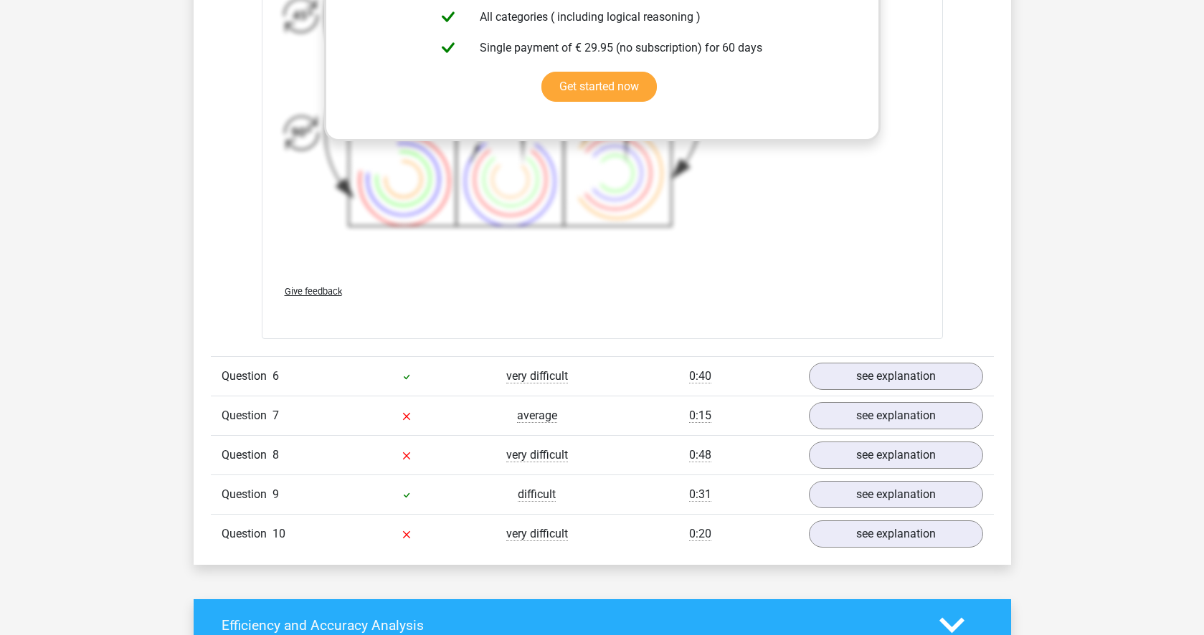
scroll to position [4810, 0]
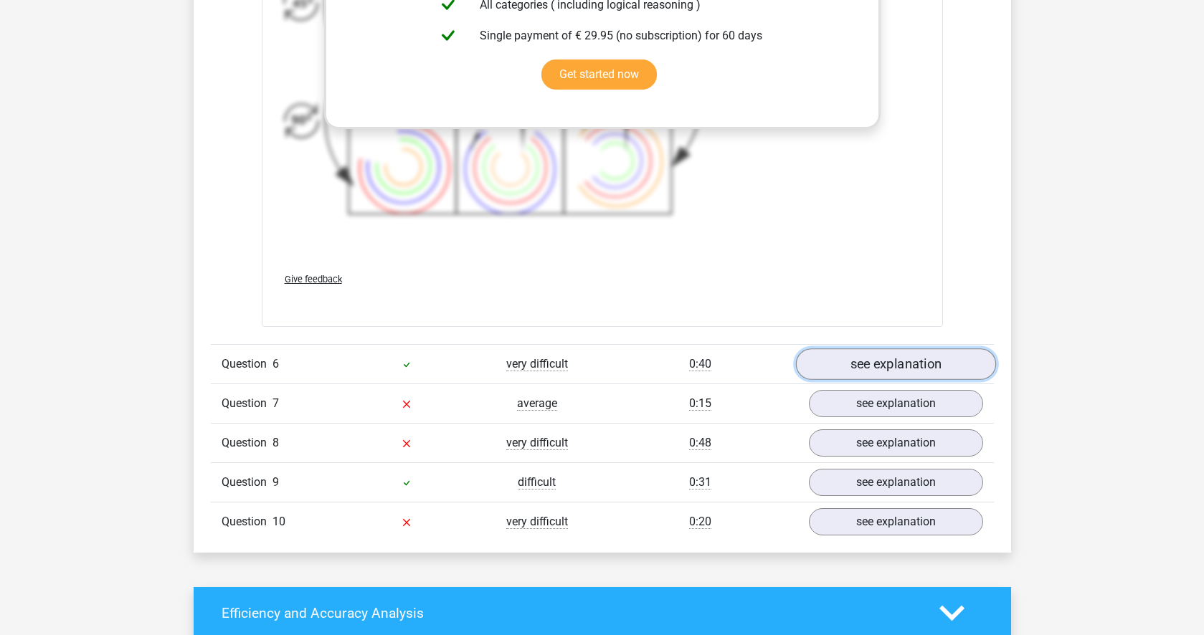
click at [886, 365] on link "see explanation" at bounding box center [895, 364] width 200 height 32
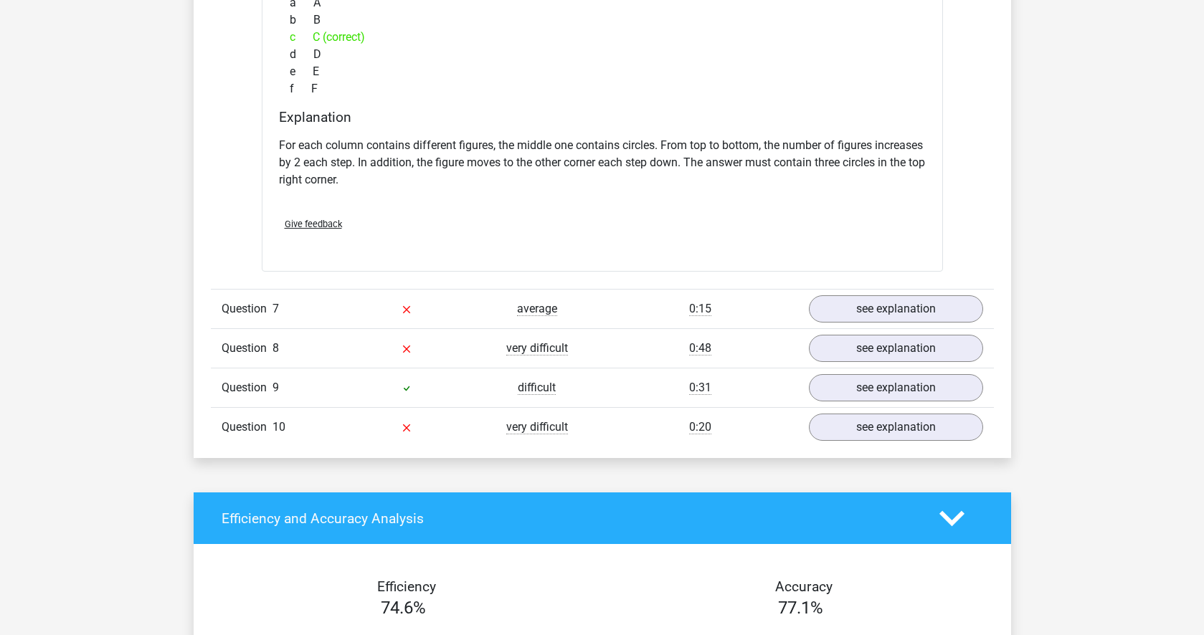
scroll to position [5627, 0]
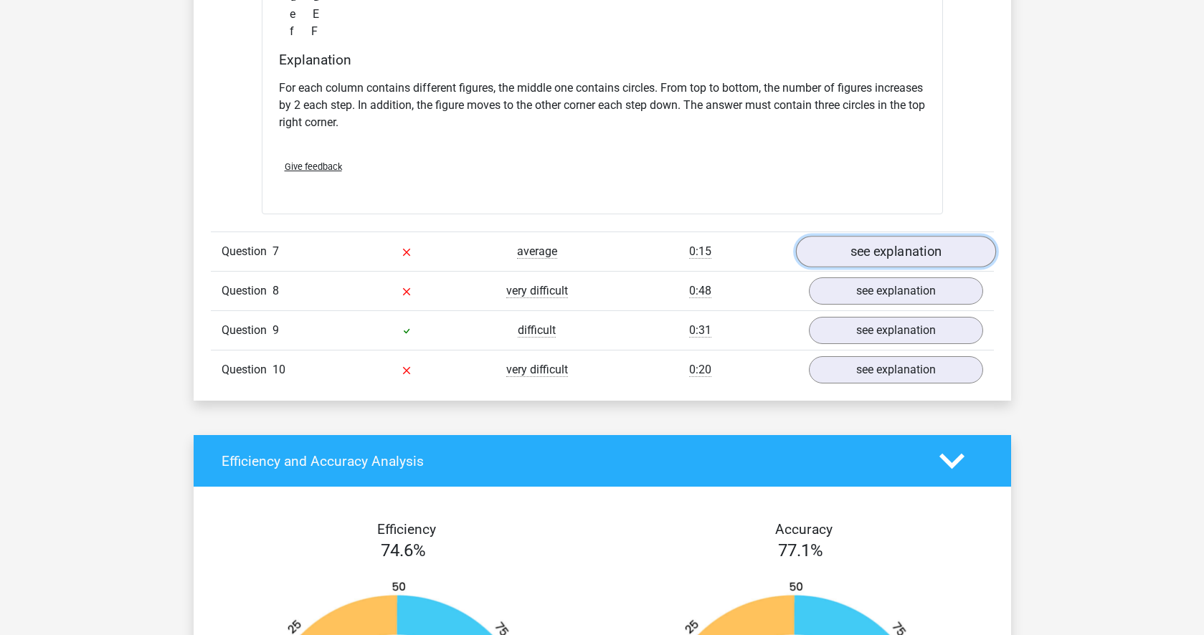
click at [882, 257] on link "see explanation" at bounding box center [895, 252] width 200 height 32
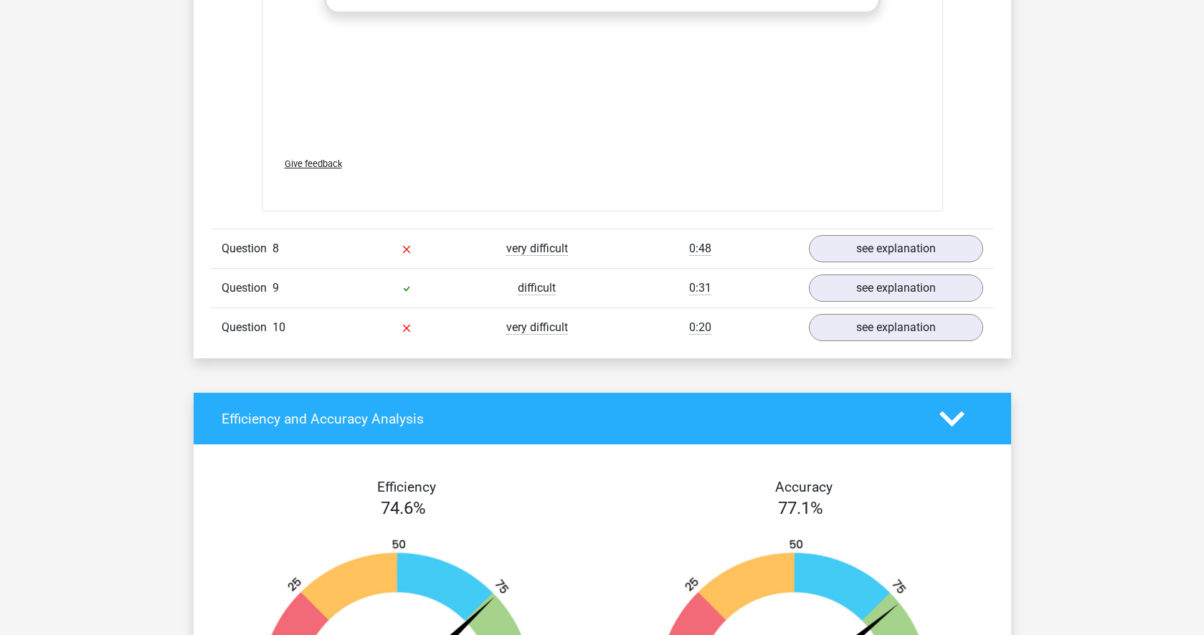
scroll to position [6724, 0]
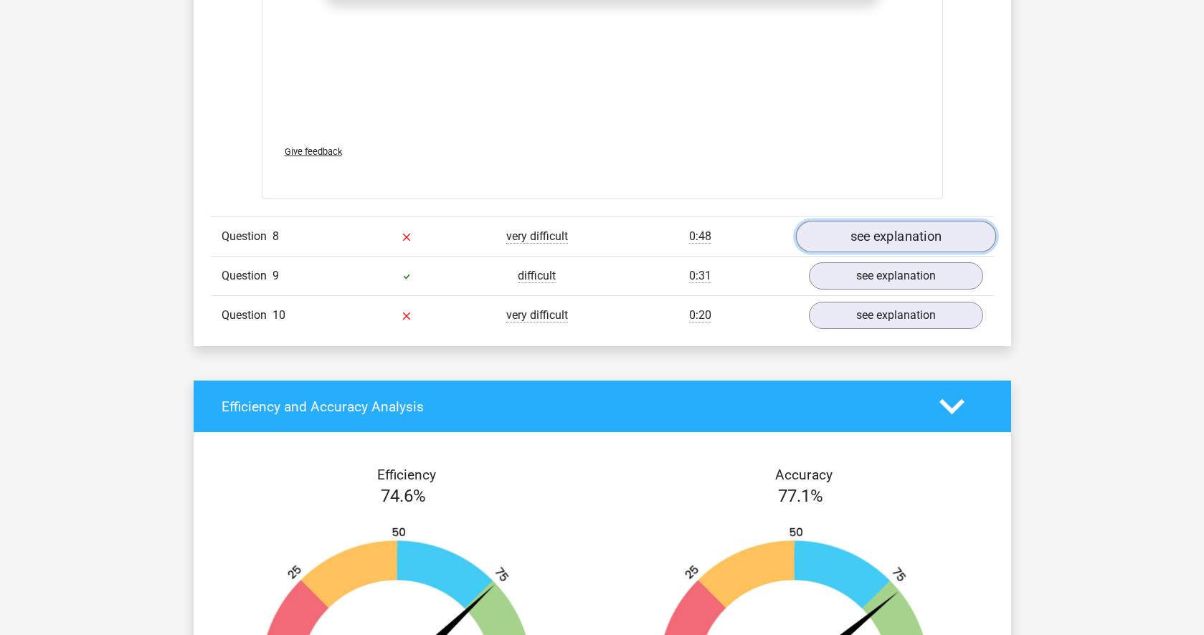
click at [913, 239] on link "see explanation" at bounding box center [895, 237] width 200 height 32
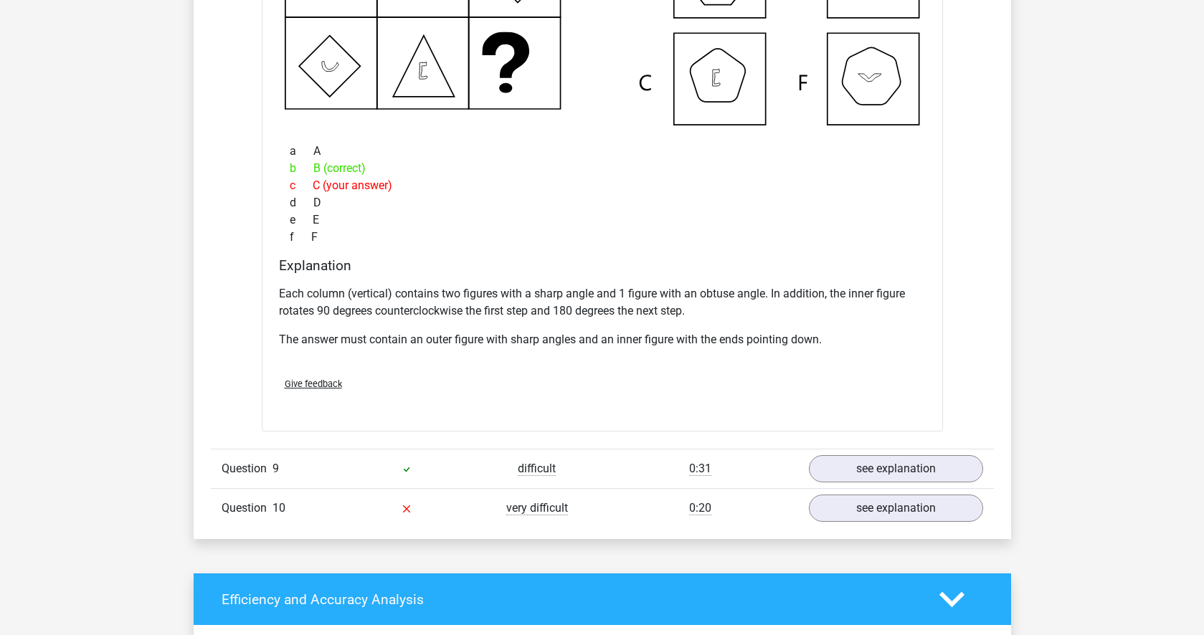
scroll to position [7224, 0]
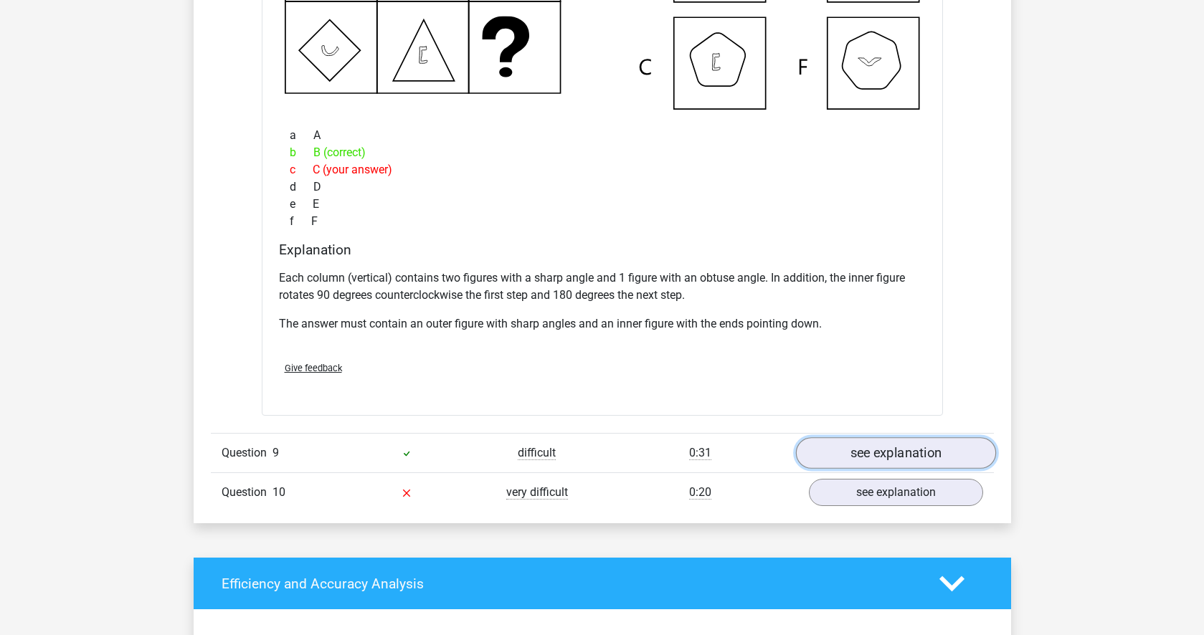
click at [882, 454] on link "see explanation" at bounding box center [895, 454] width 200 height 32
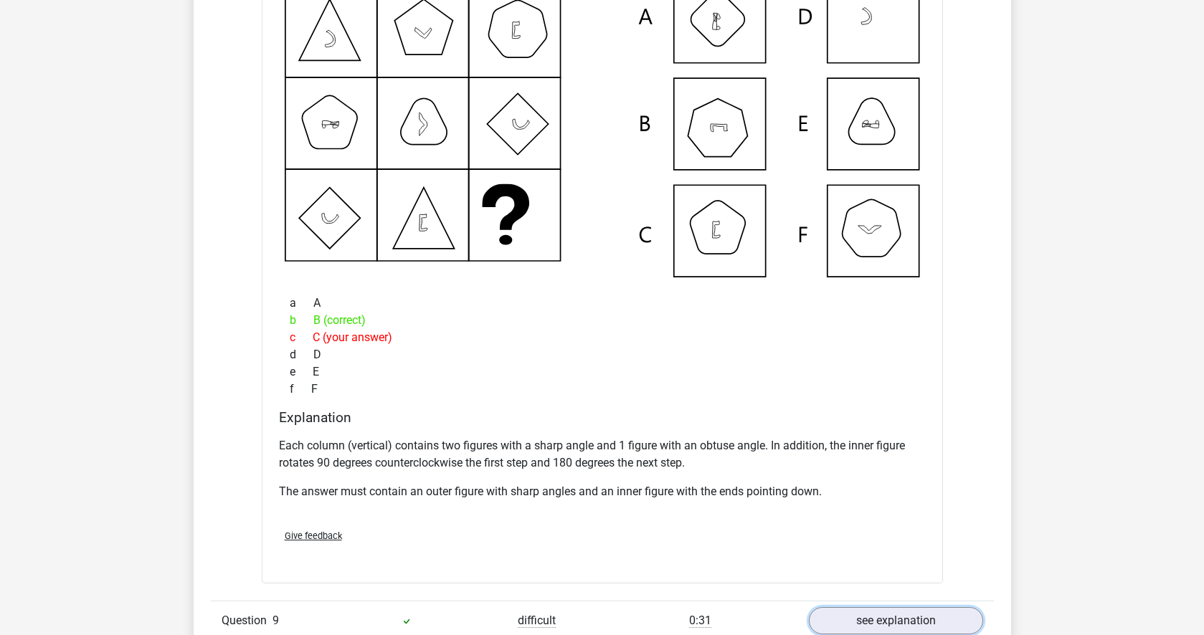
scroll to position [7310, 0]
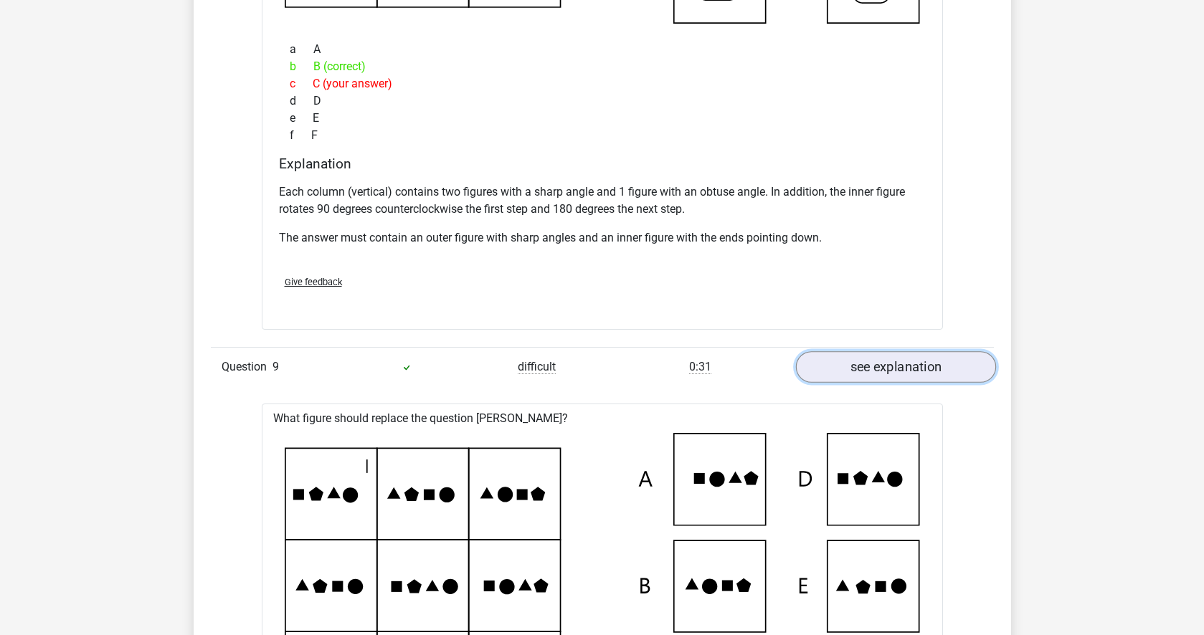
click at [876, 375] on link "see explanation" at bounding box center [895, 368] width 200 height 32
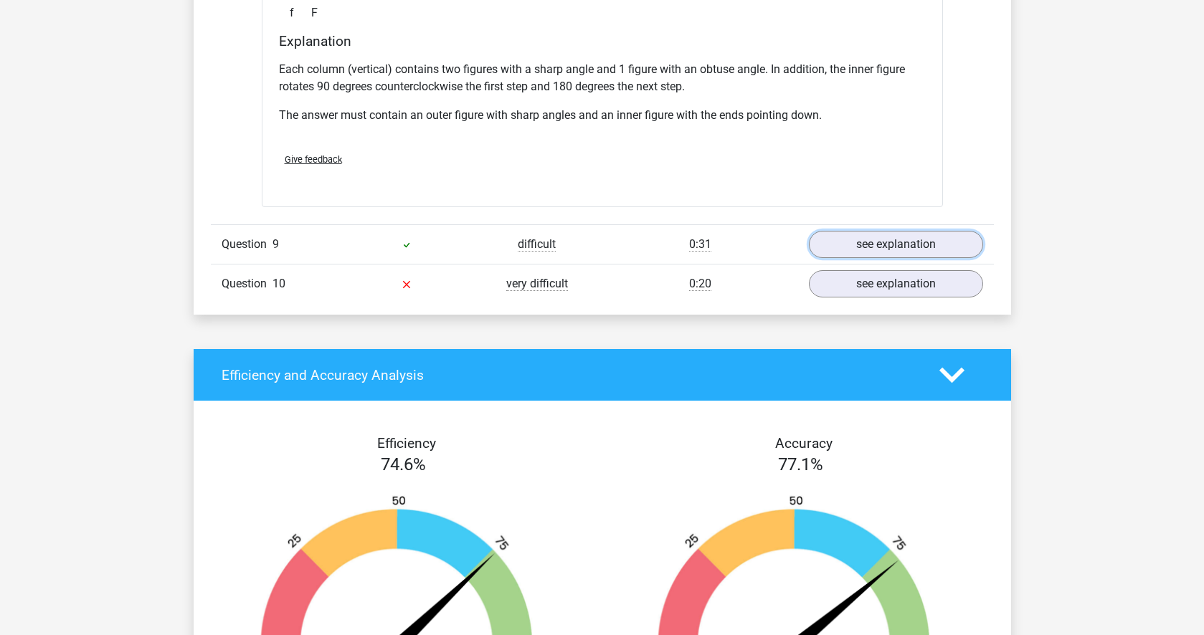
scroll to position [7494, 0]
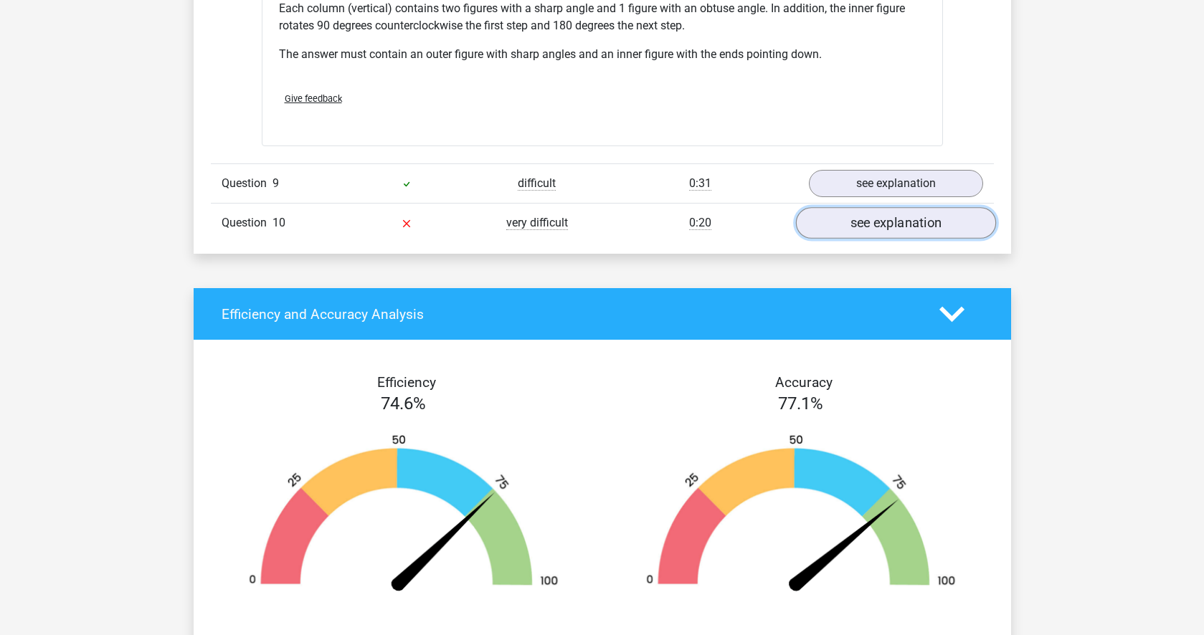
click at [910, 220] on link "see explanation" at bounding box center [895, 224] width 200 height 32
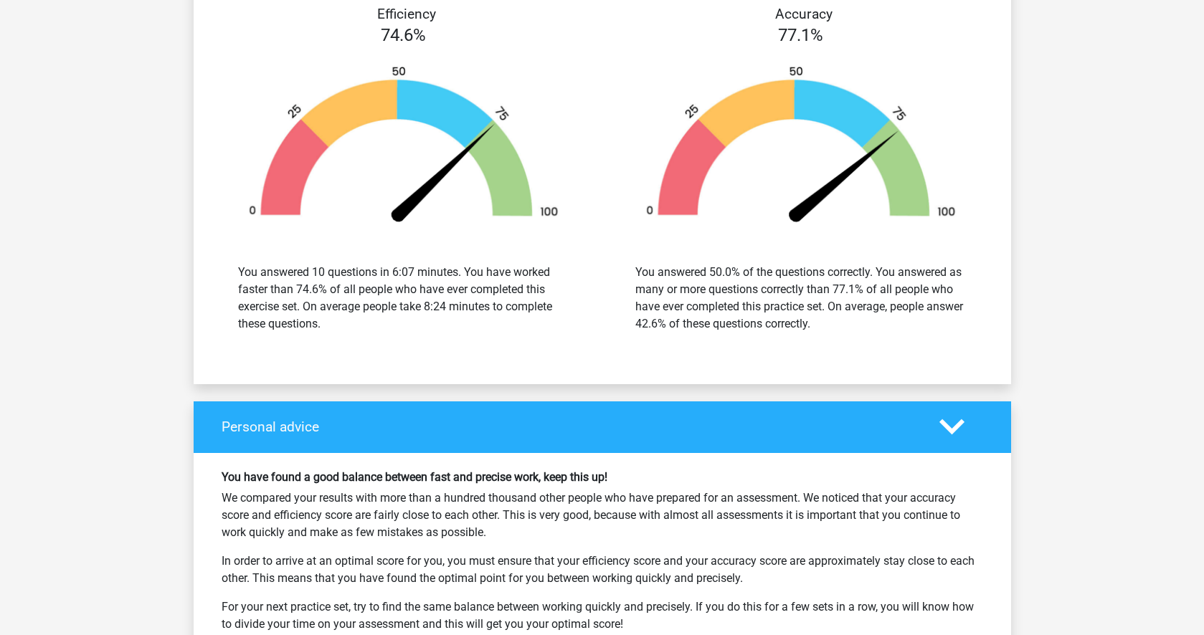
scroll to position [8755, 0]
